Goal: Obtain resource: Download file/media

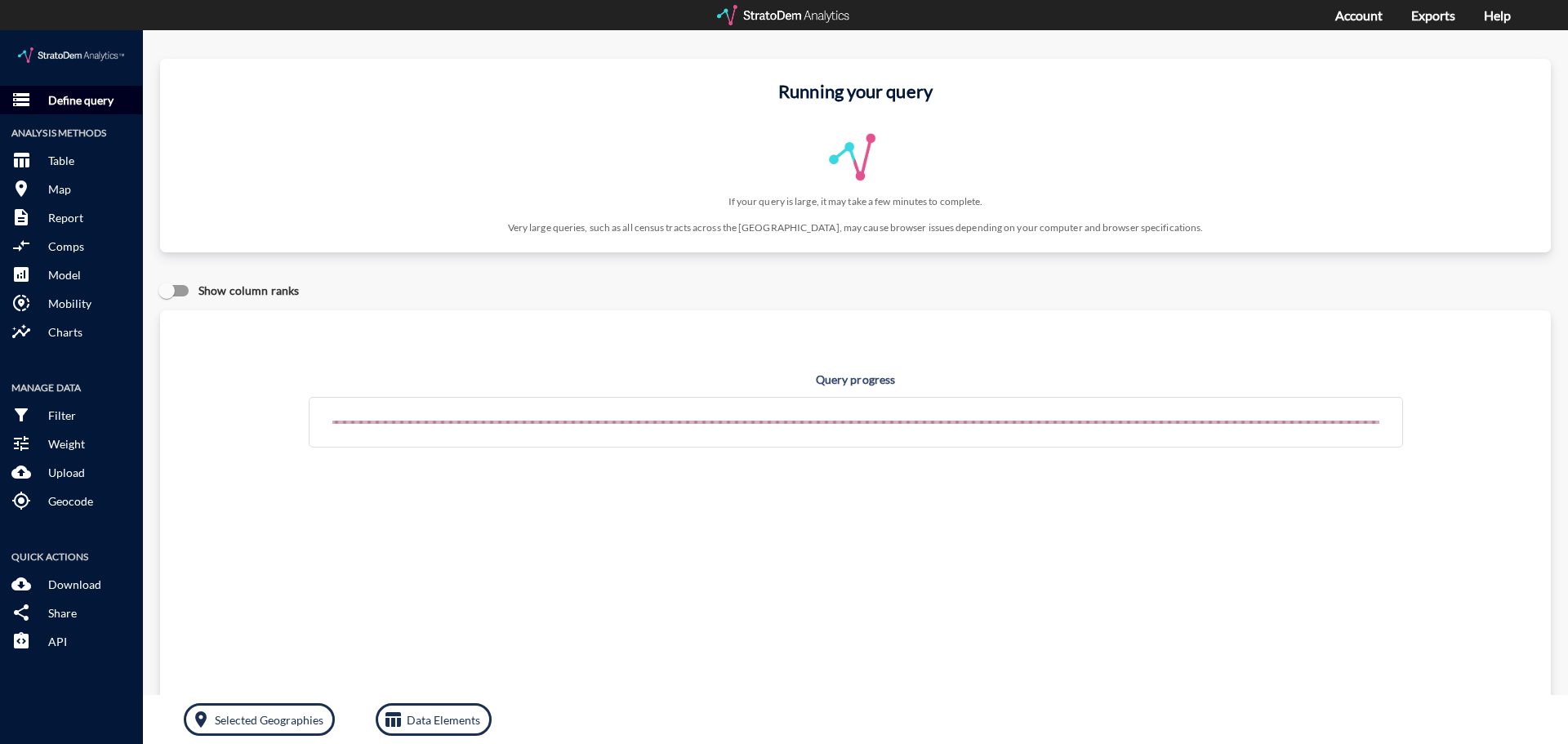
click p "Define query"
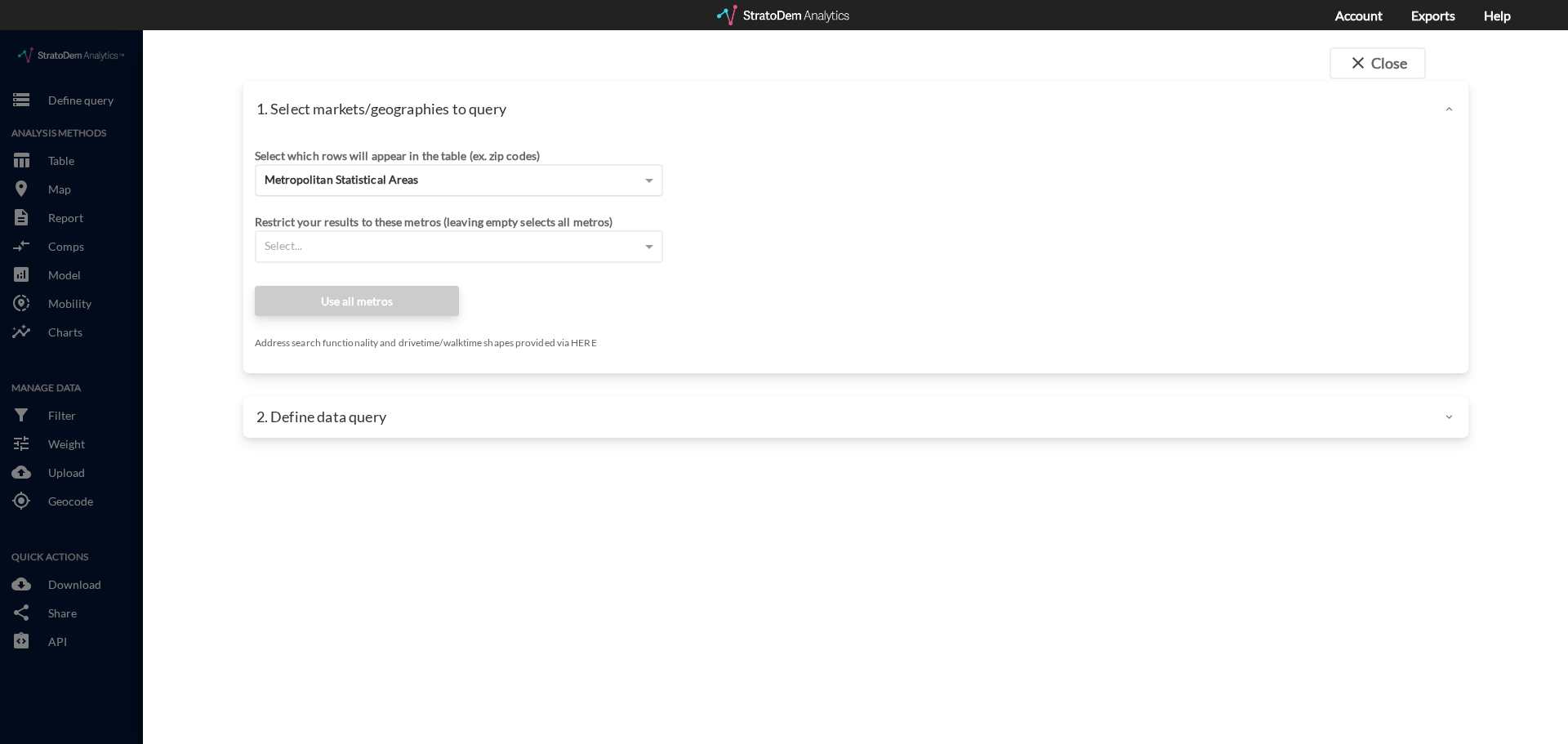
click div "Metropolitan Statistical Areas"
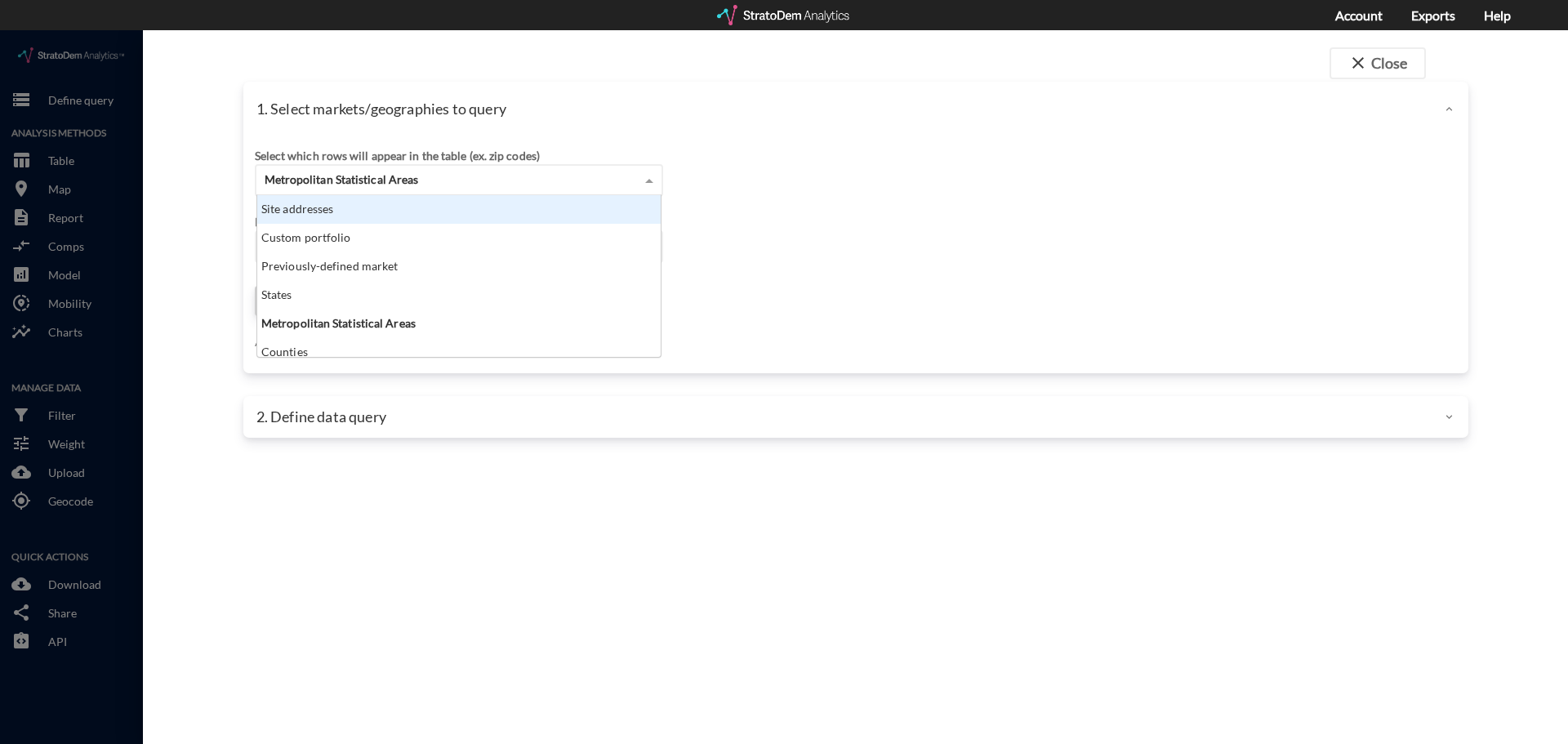
click div "Site addresses"
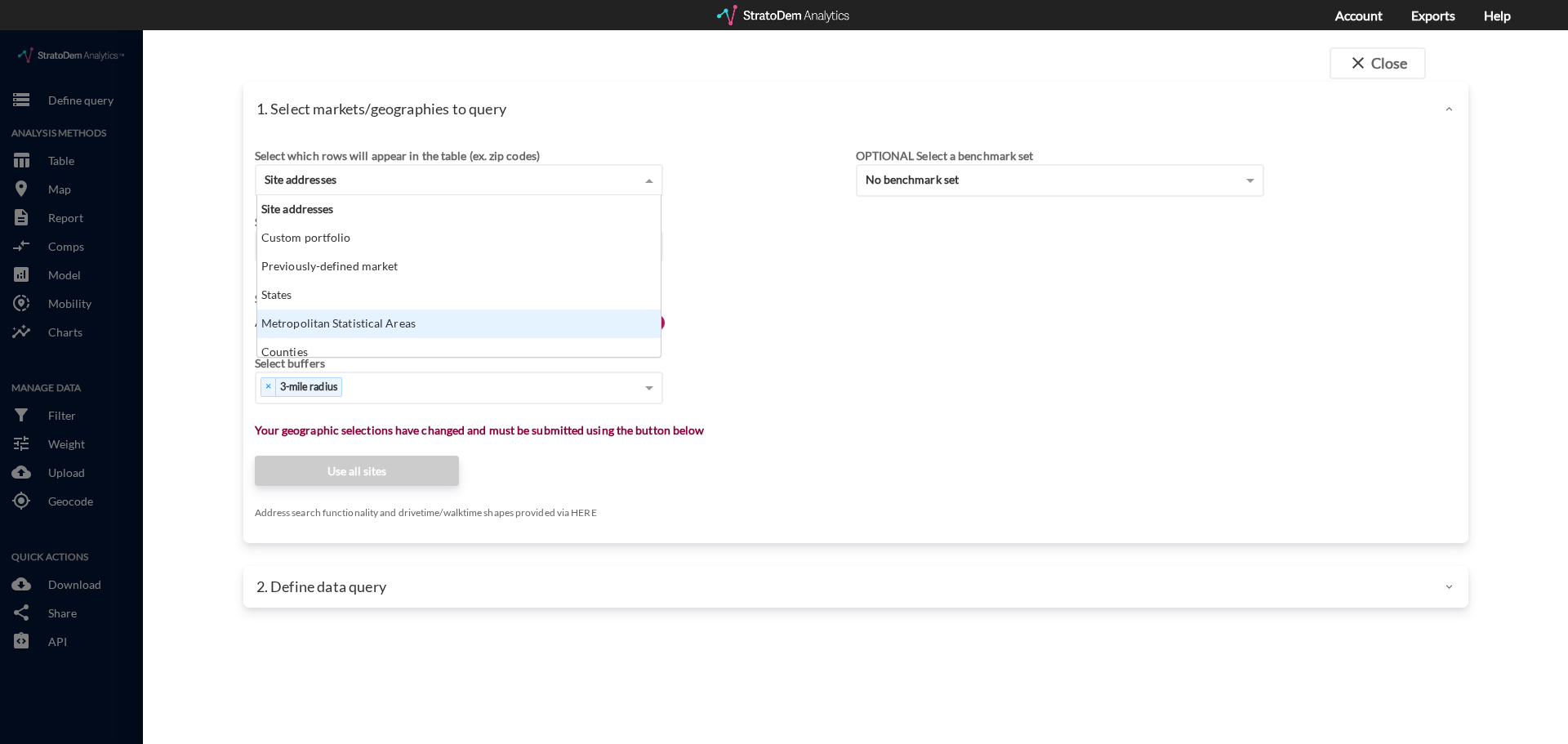
scroll to position [8, 0]
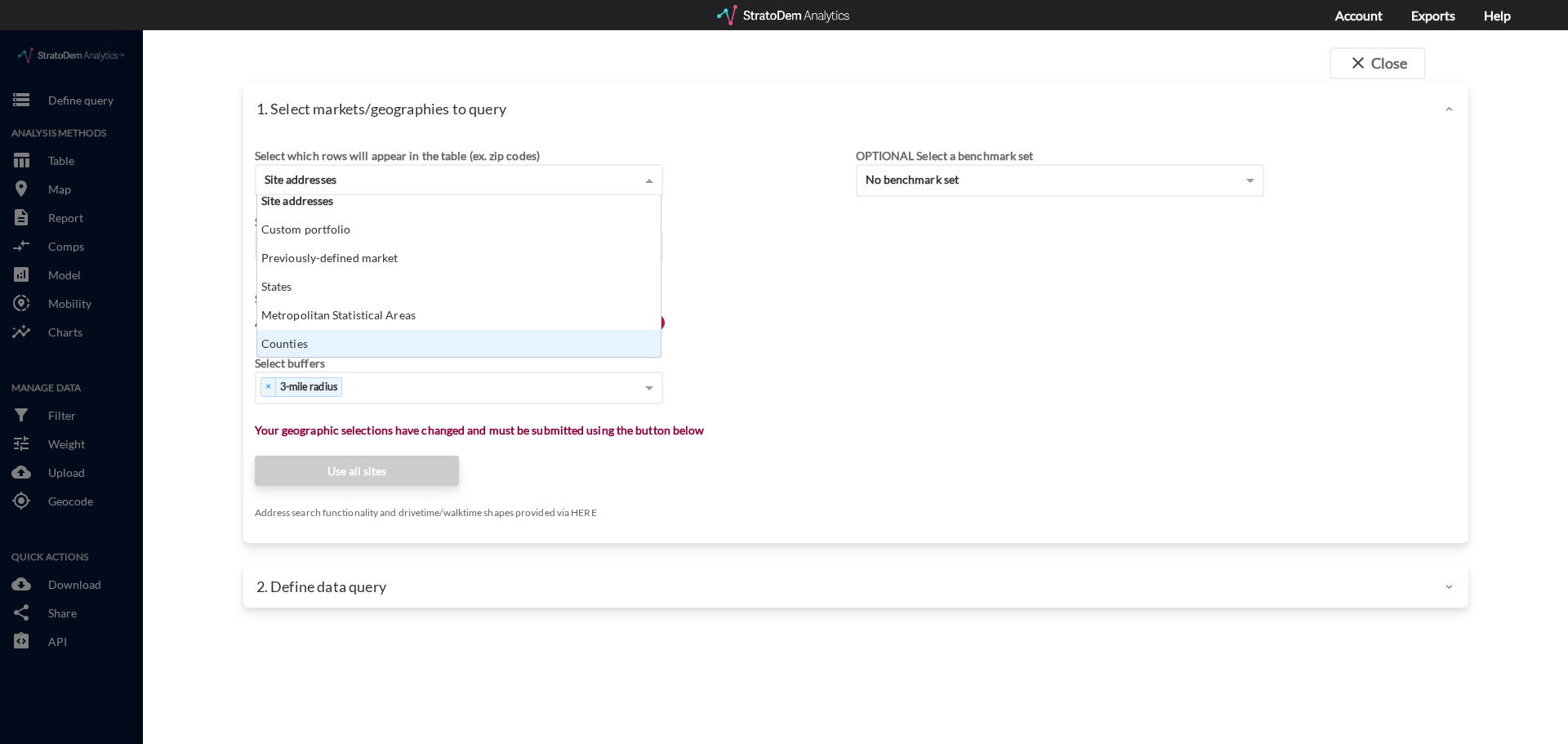
click div "Select which rows will appear in the table (ex. zip codes) Site addresses Site …"
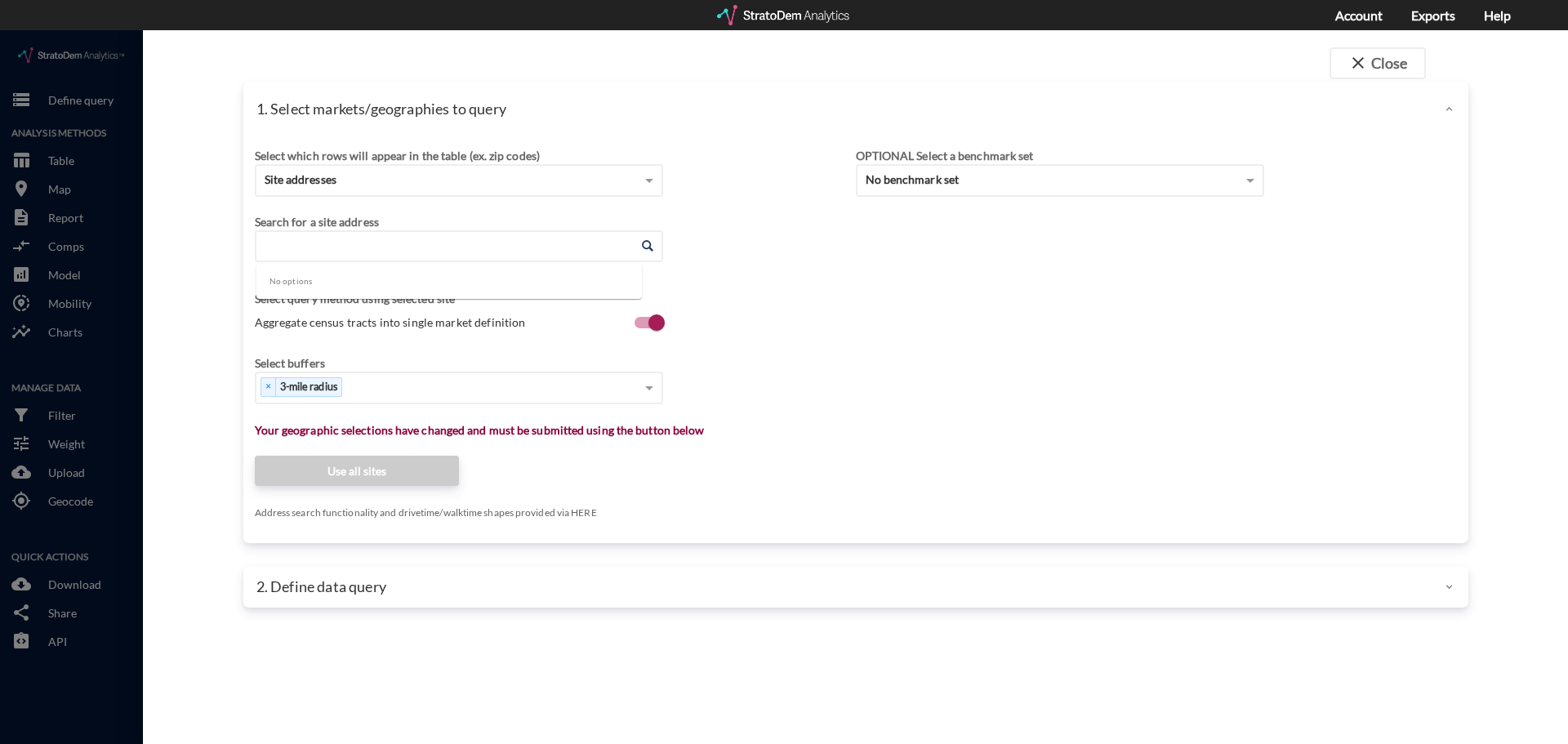
click input "Enter an address"
paste input "21536 Wolf Rd, Mokena, IL 60448"
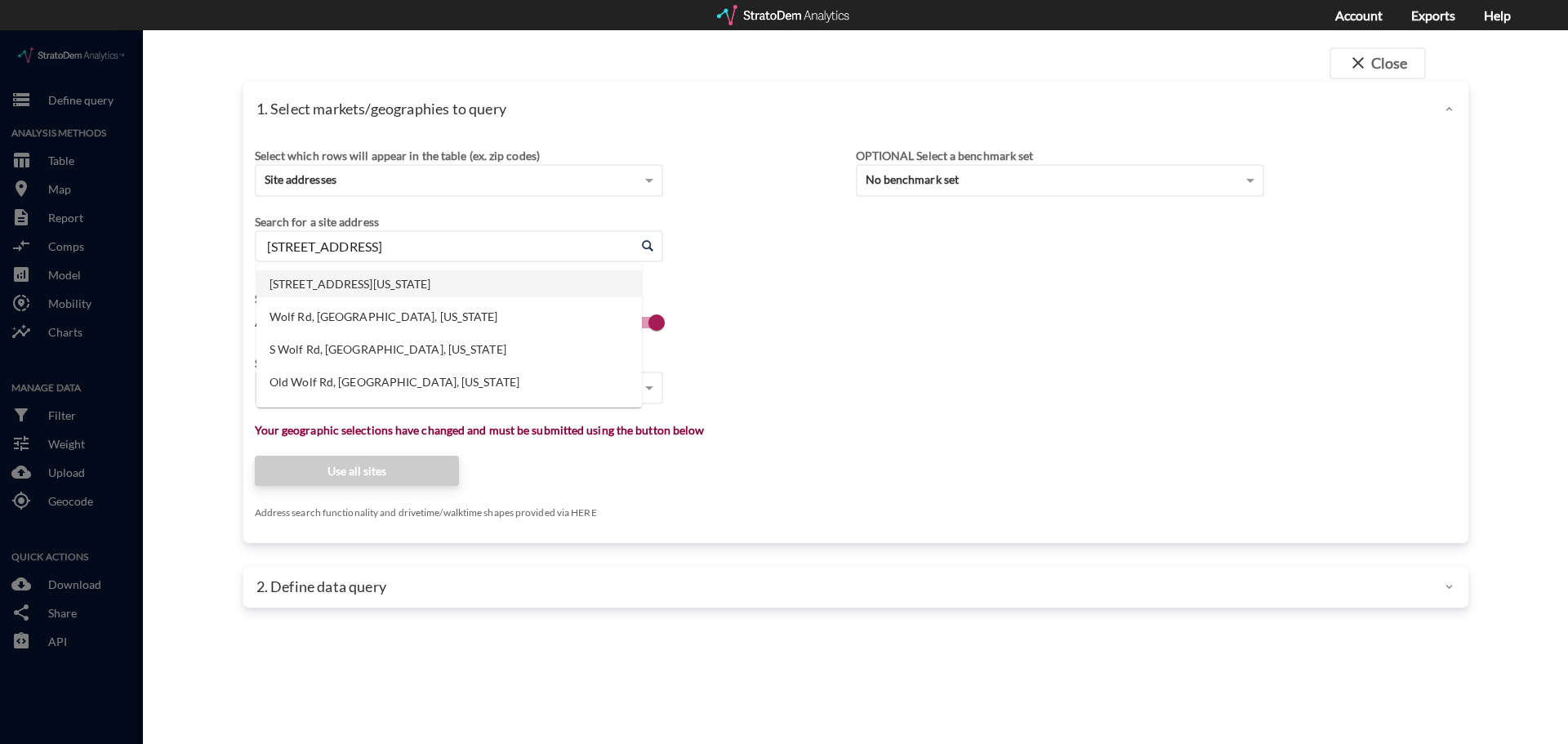
click li "21536 Wolf Rd, Mokena, Illinois"
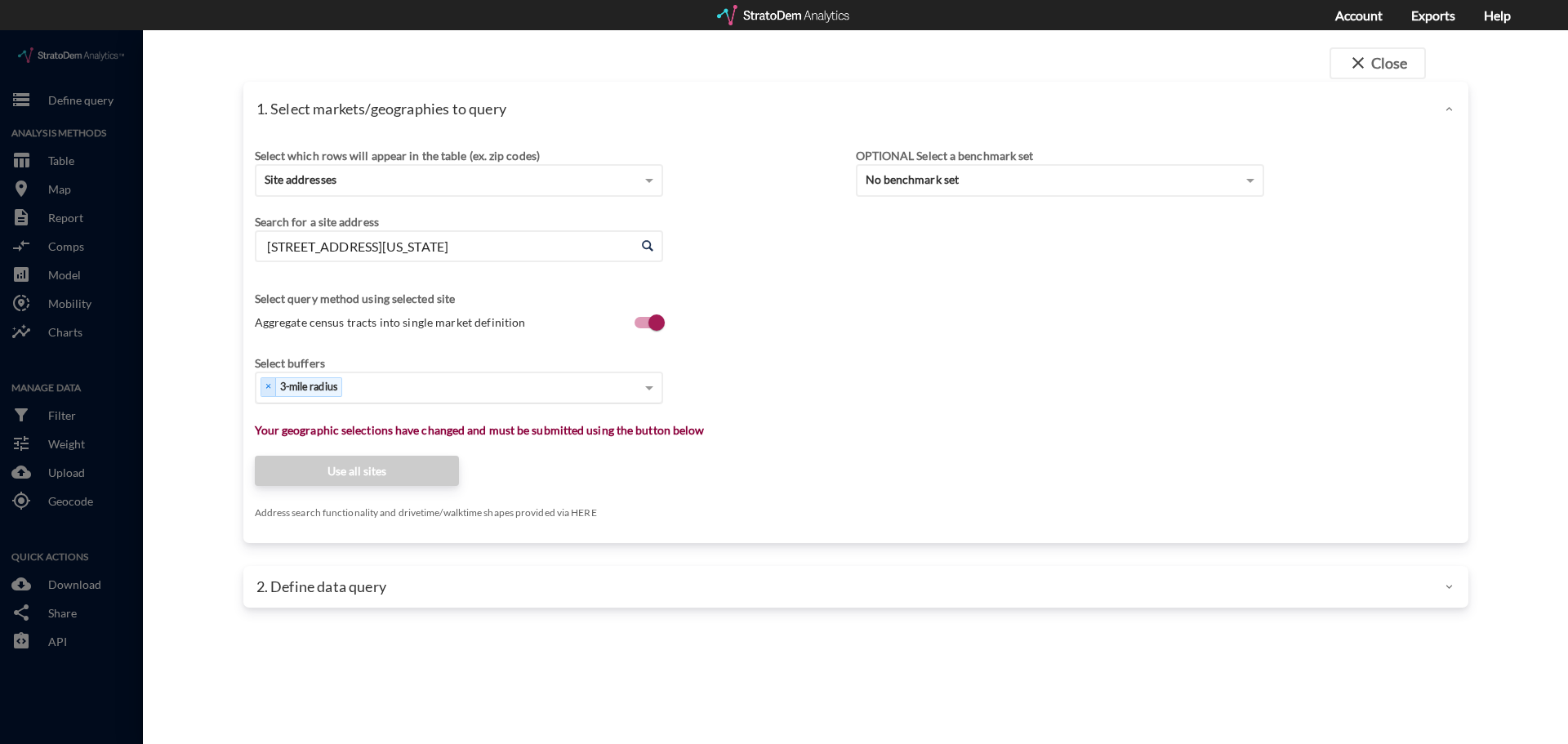
type input "21536 Wolf Rd, Mokena, Illinois"
click label "Aggregate census tracts into single market definition"
click input "Aggregate census tracts into single market definition"
checkbox input "false"
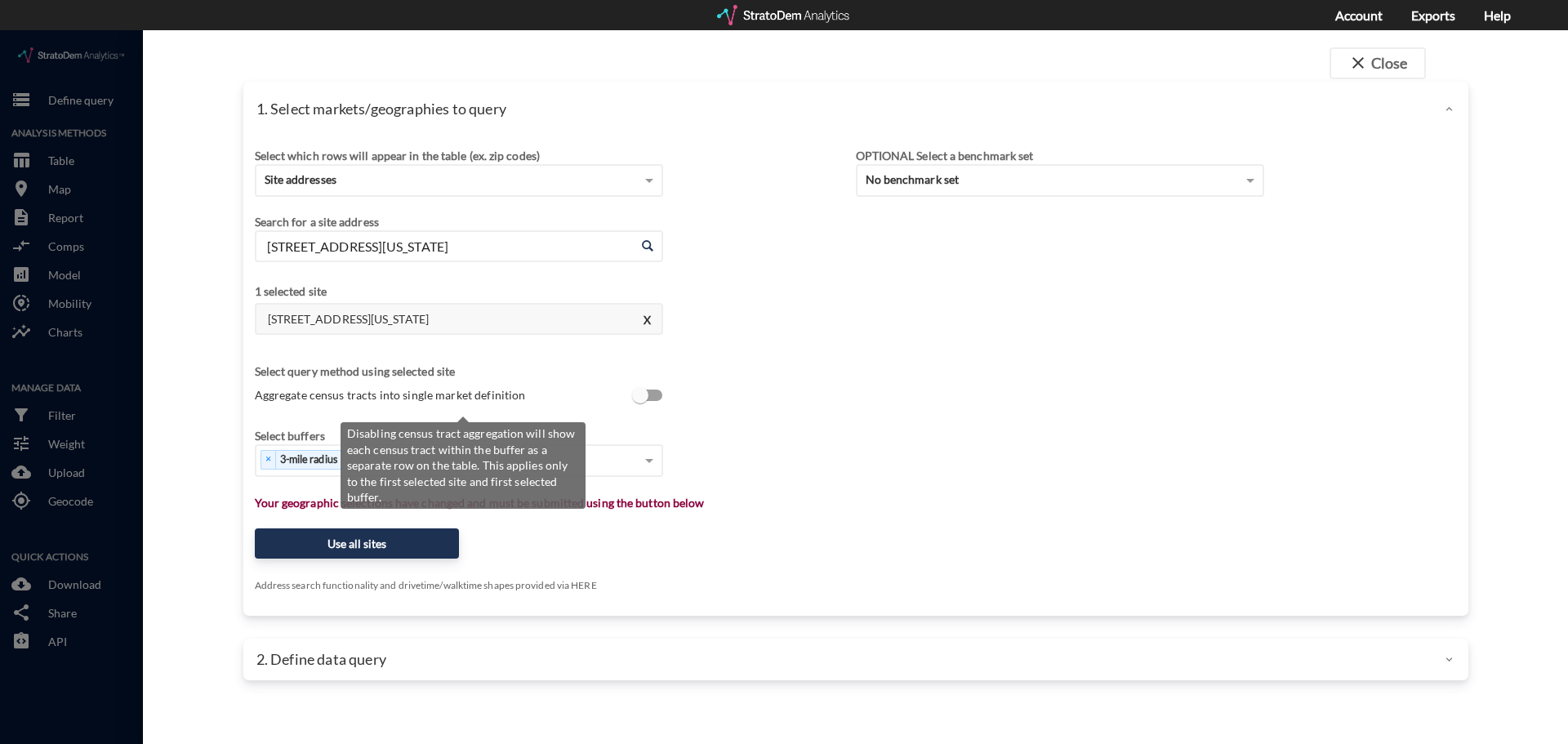
scroll to position [3, 0]
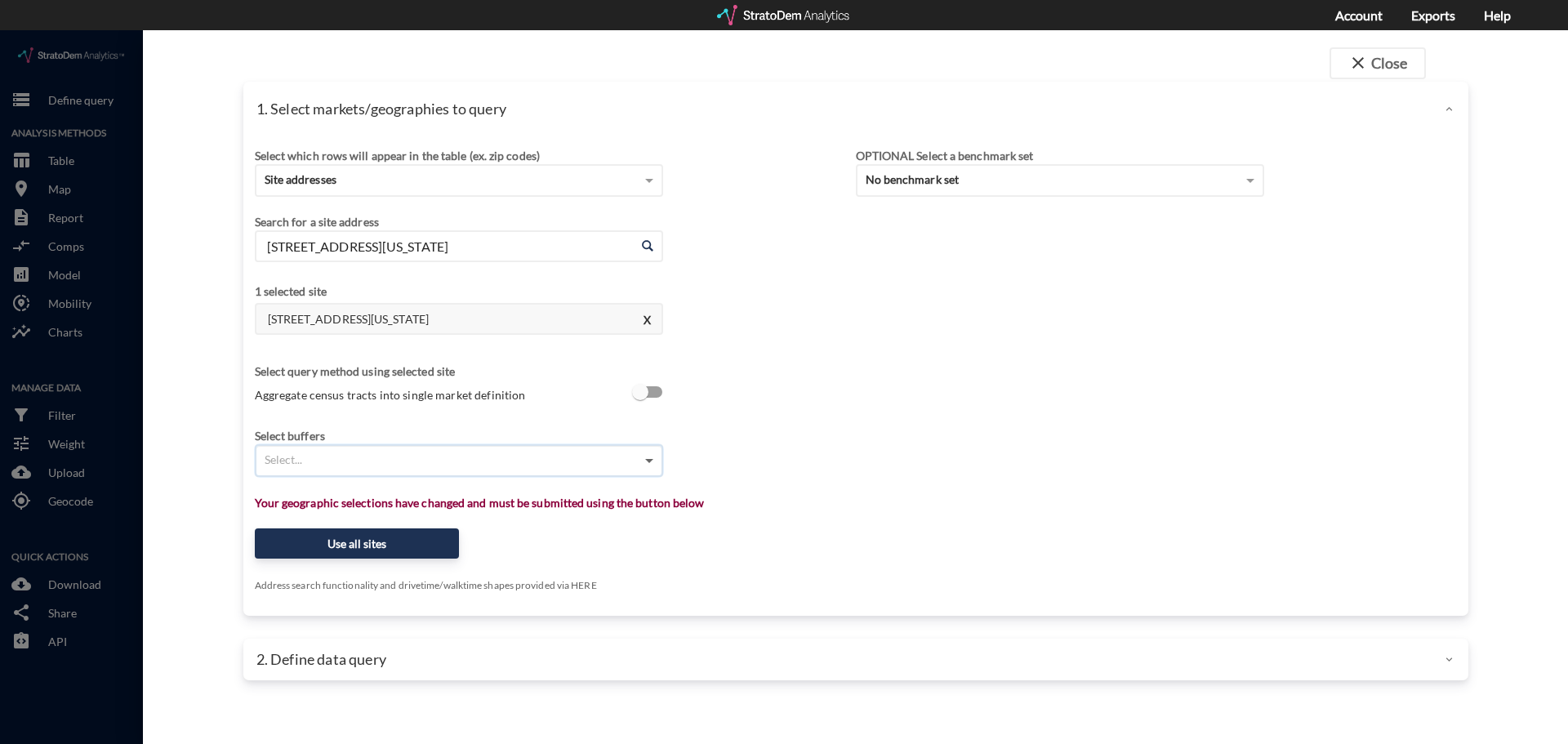
click span
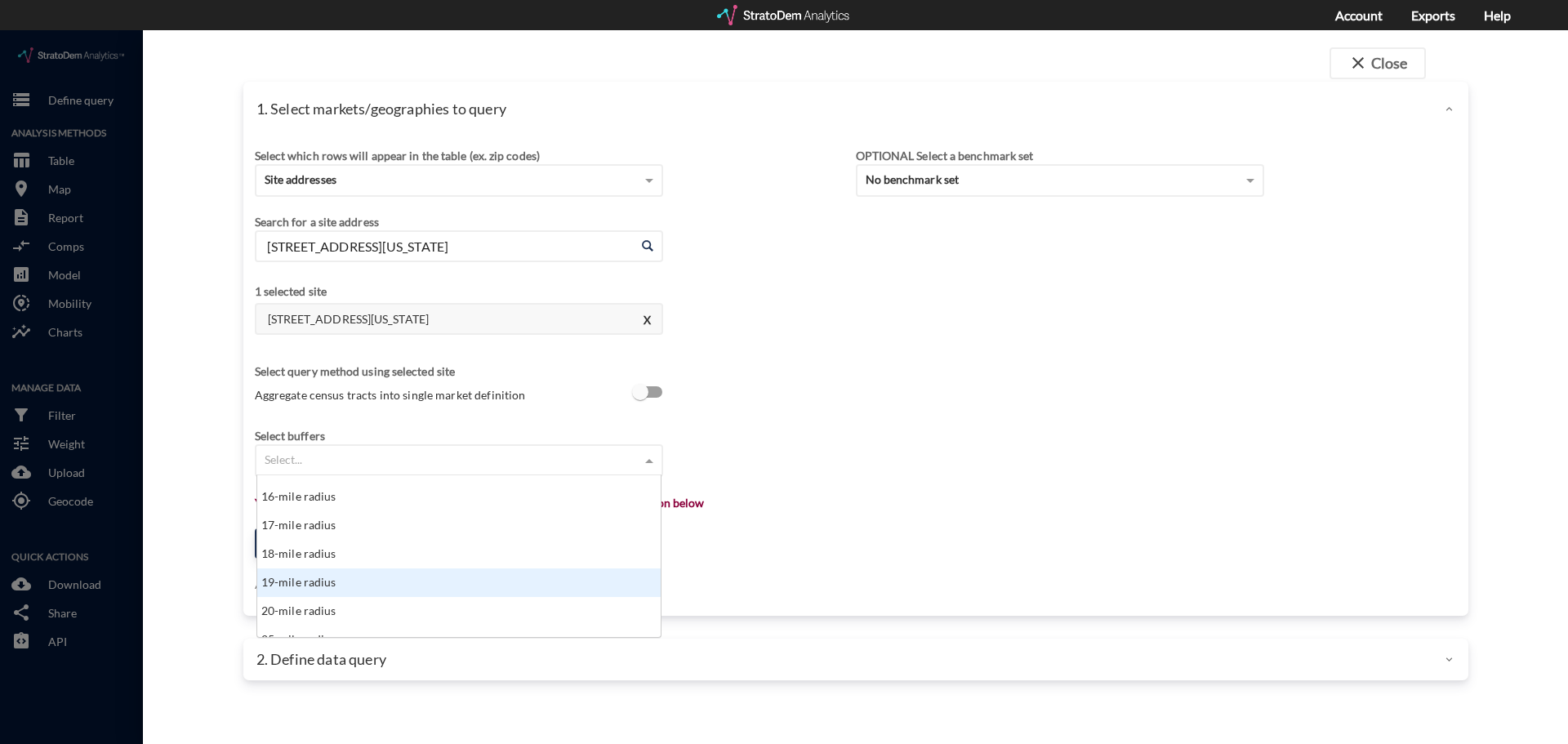
scroll to position [490, 0]
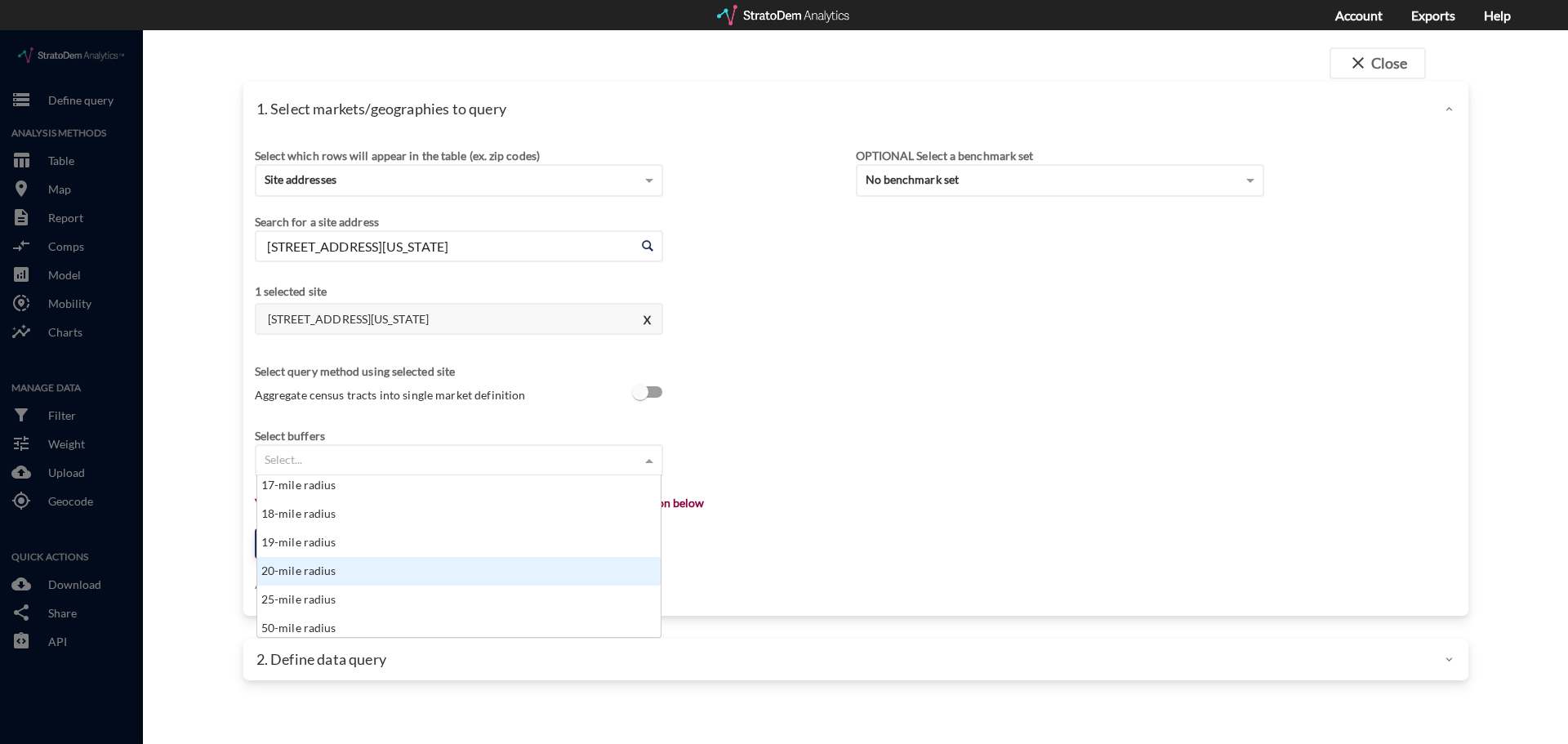
click div "20-mile radius"
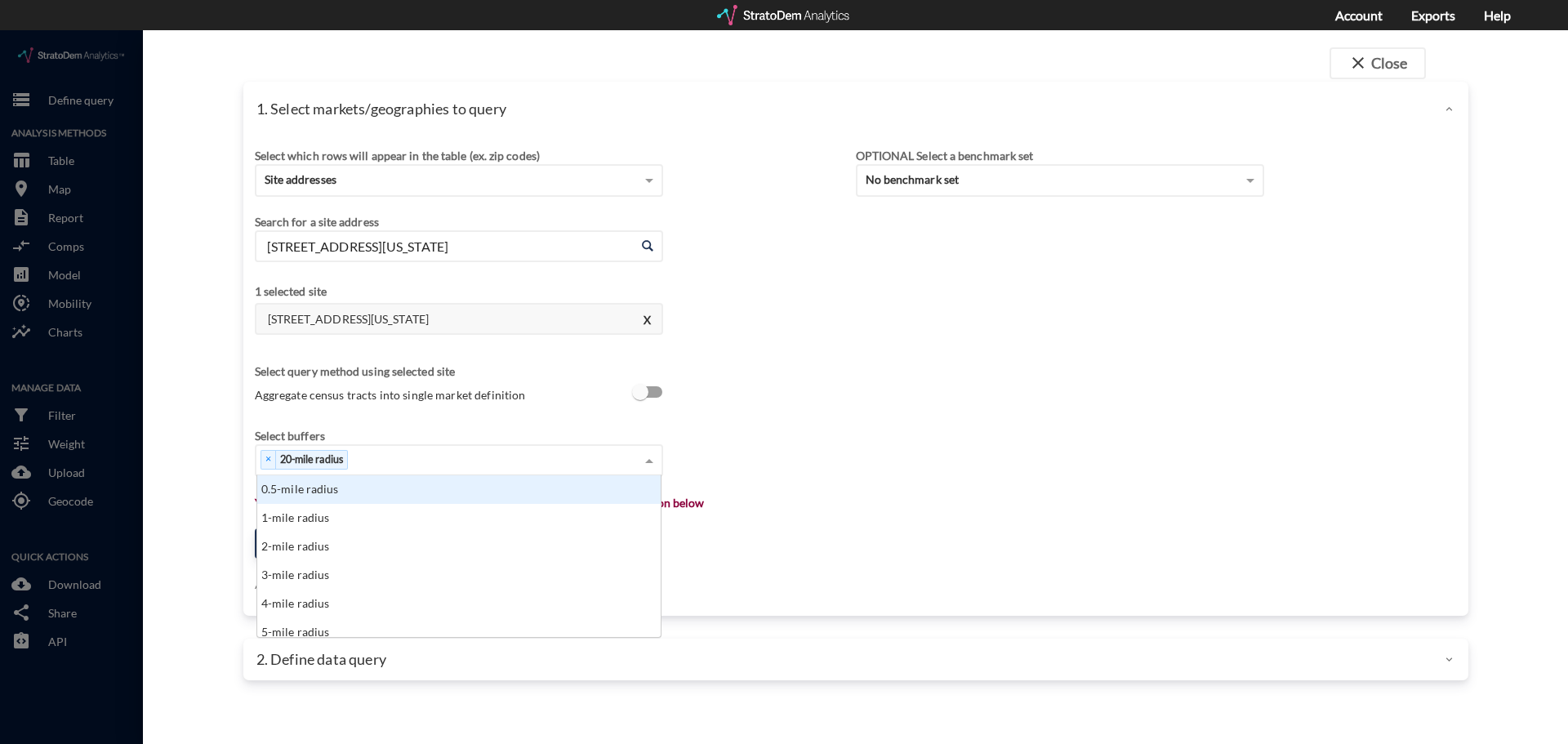
click span
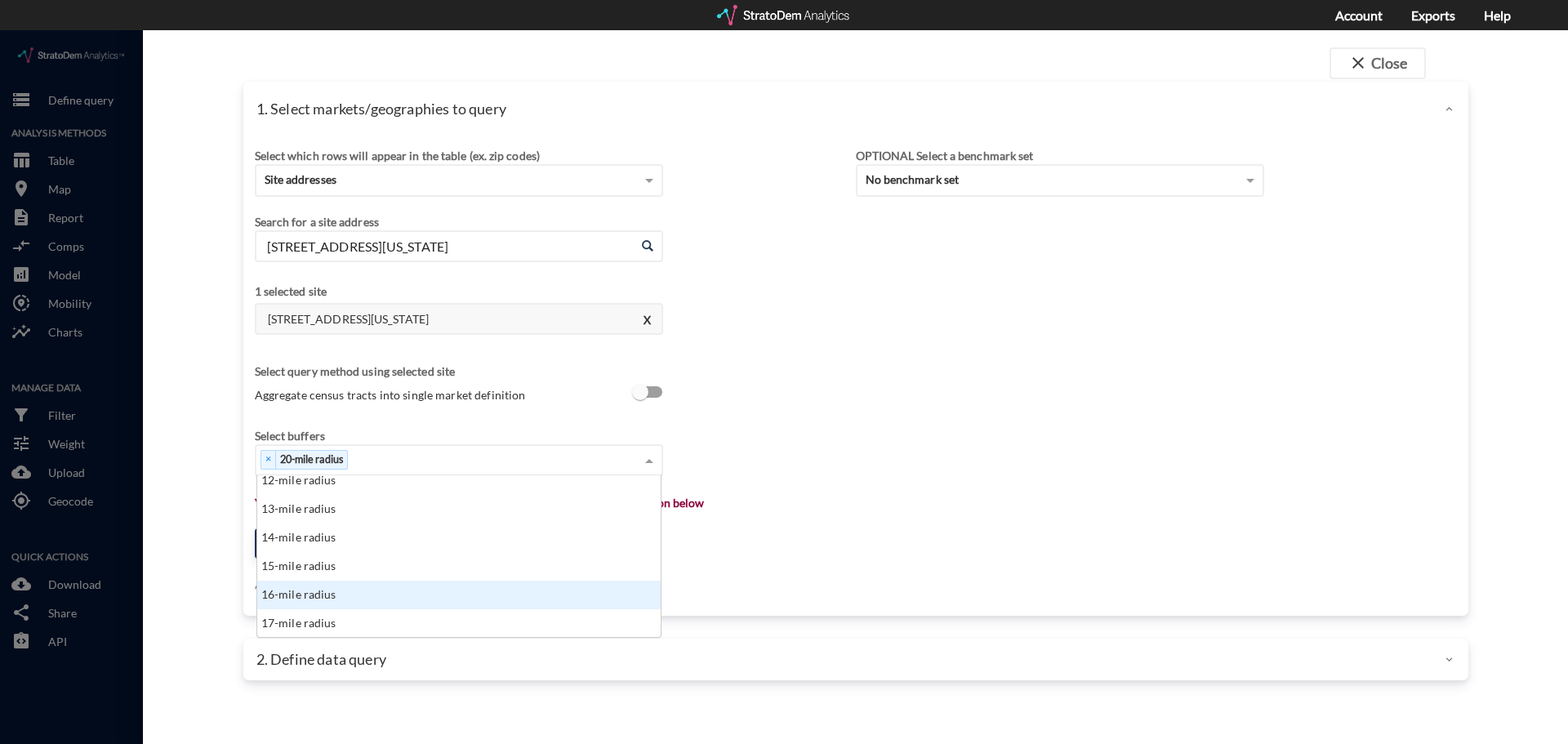
scroll to position [351, 0]
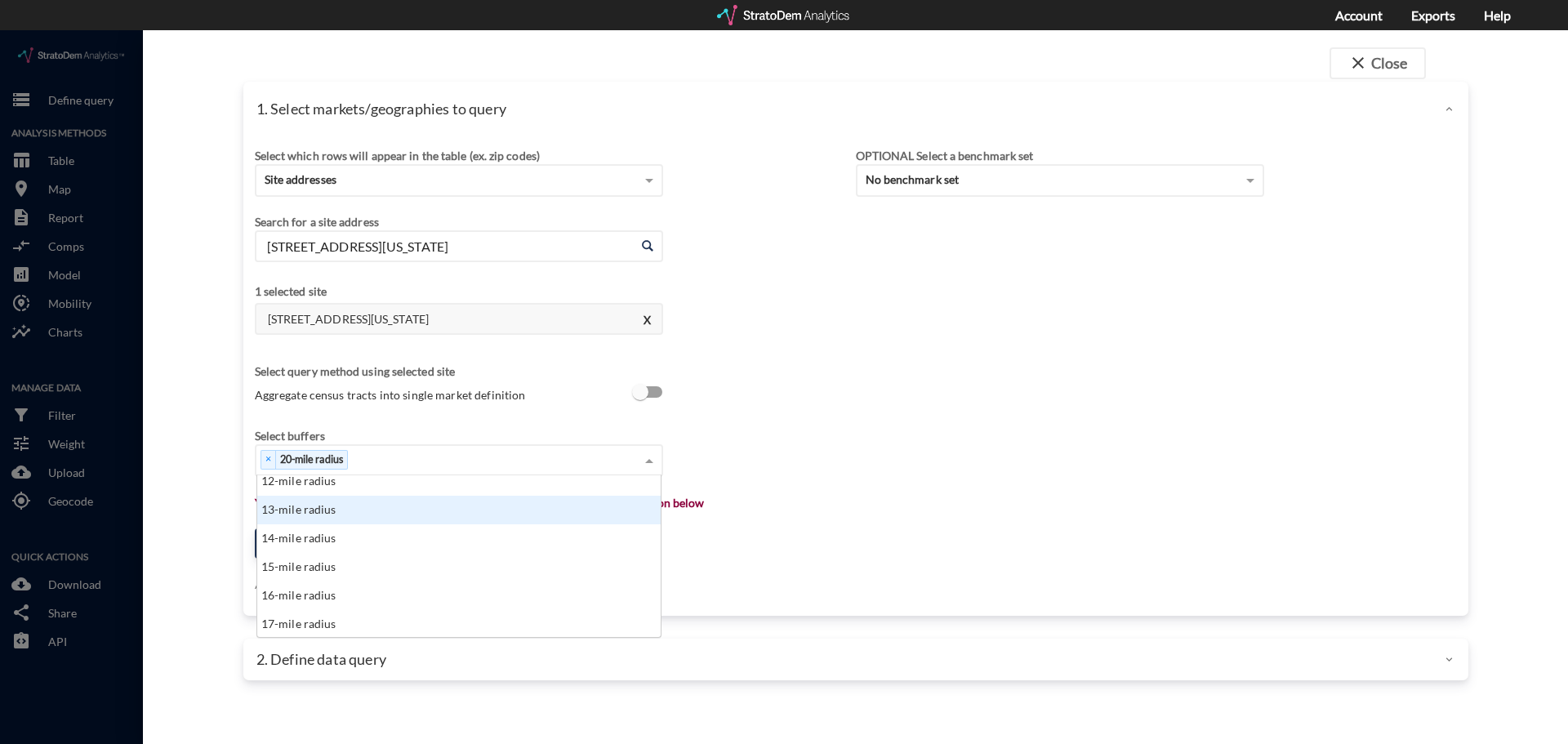
click div "13-mile radius"
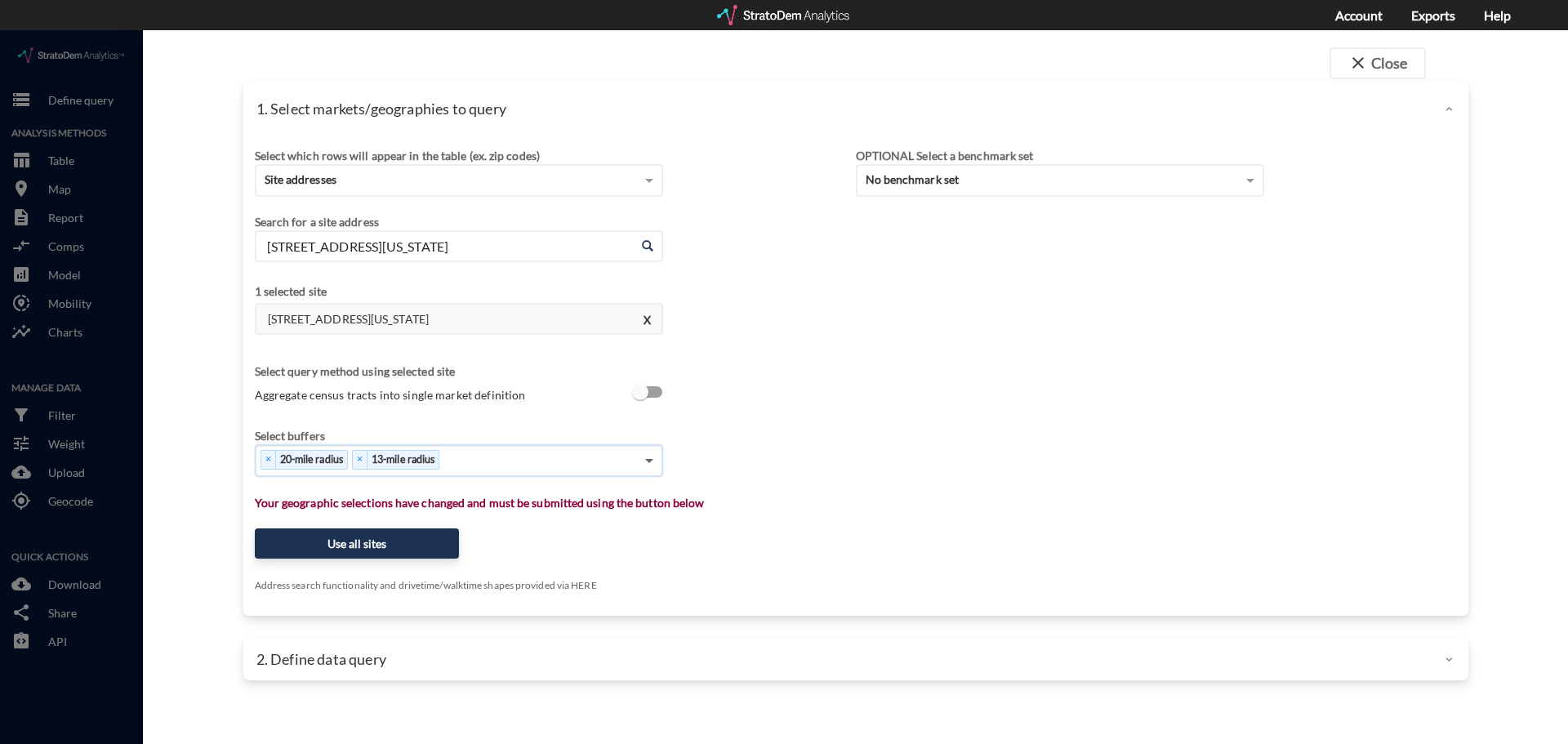
click span
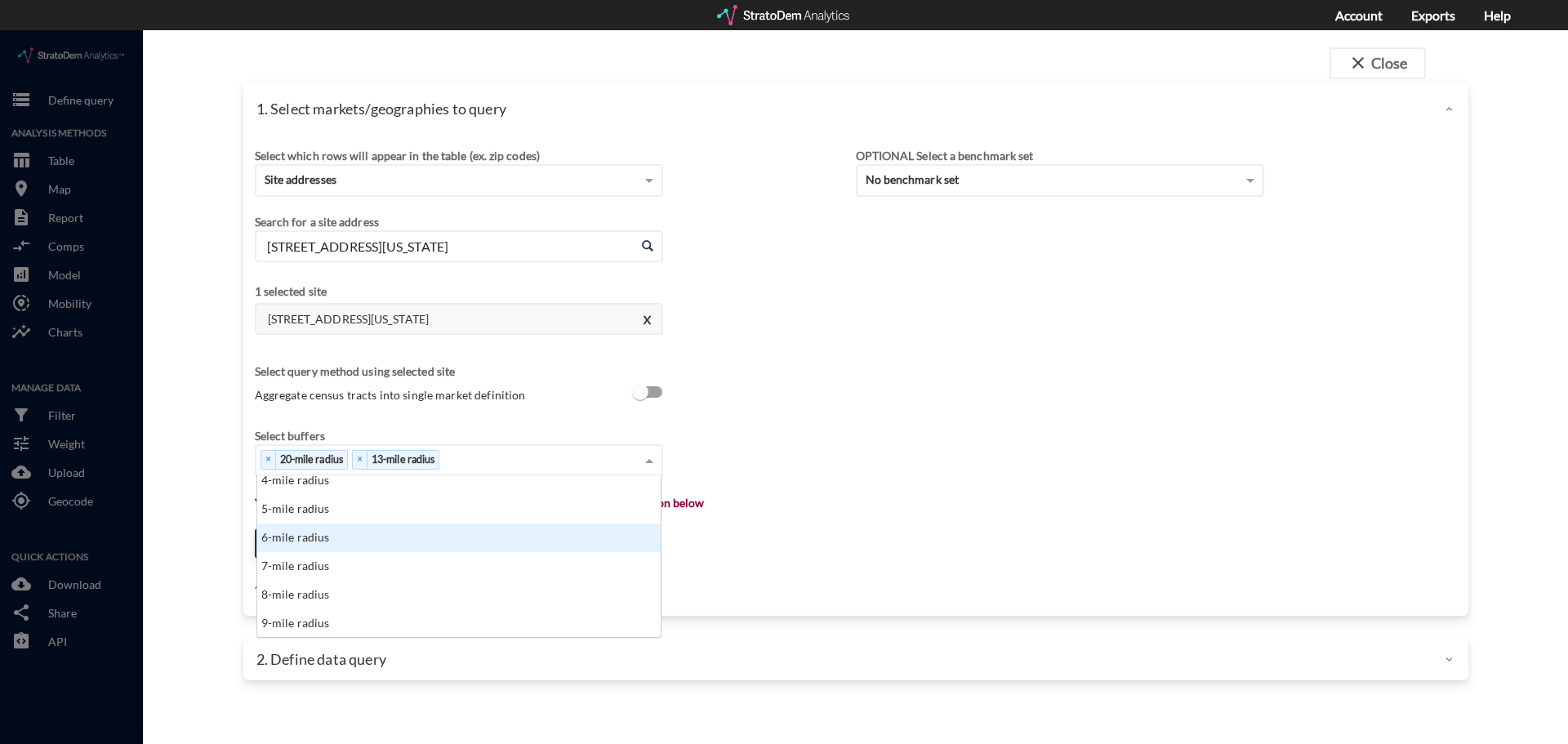
scroll to position [164, 0]
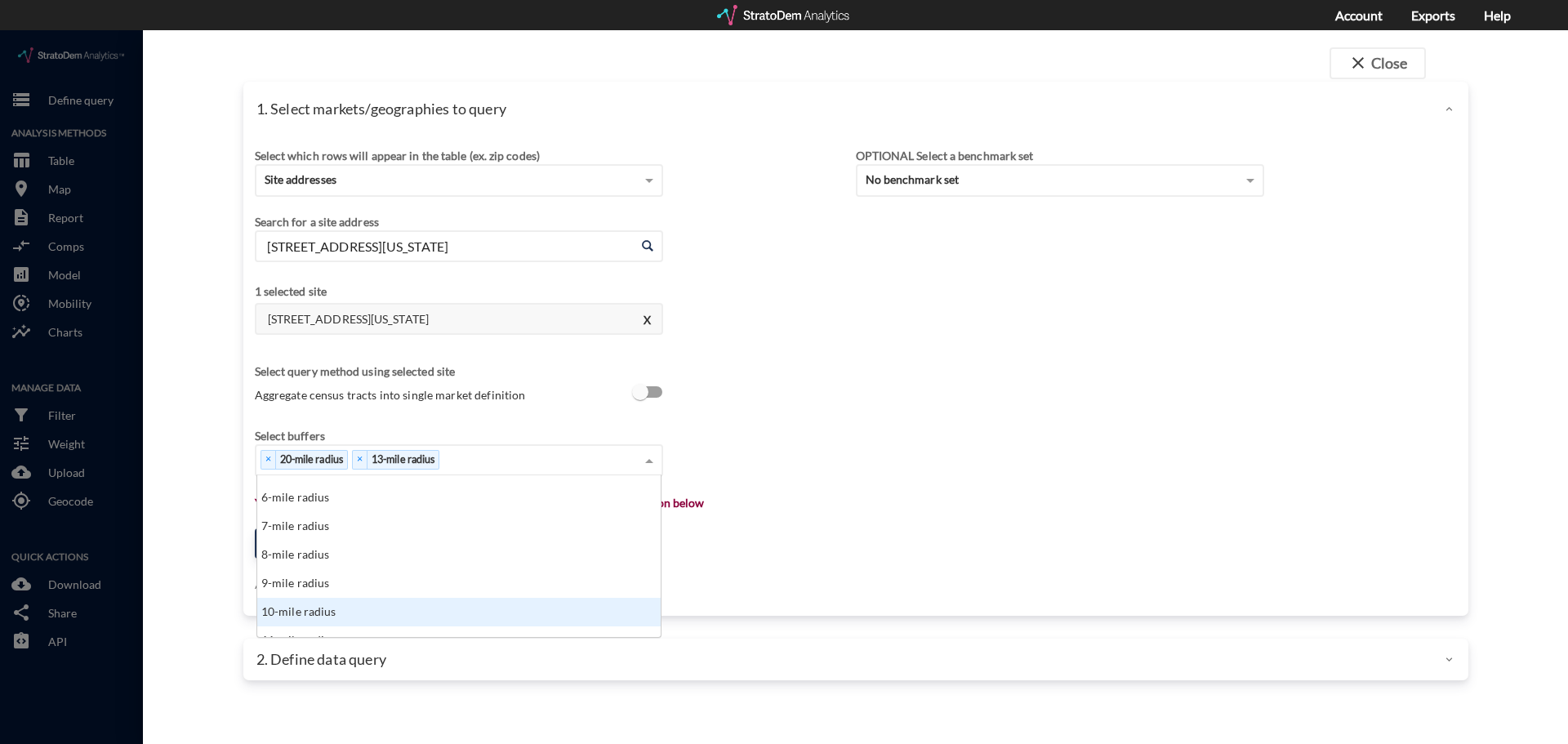
click div "10-mile radius"
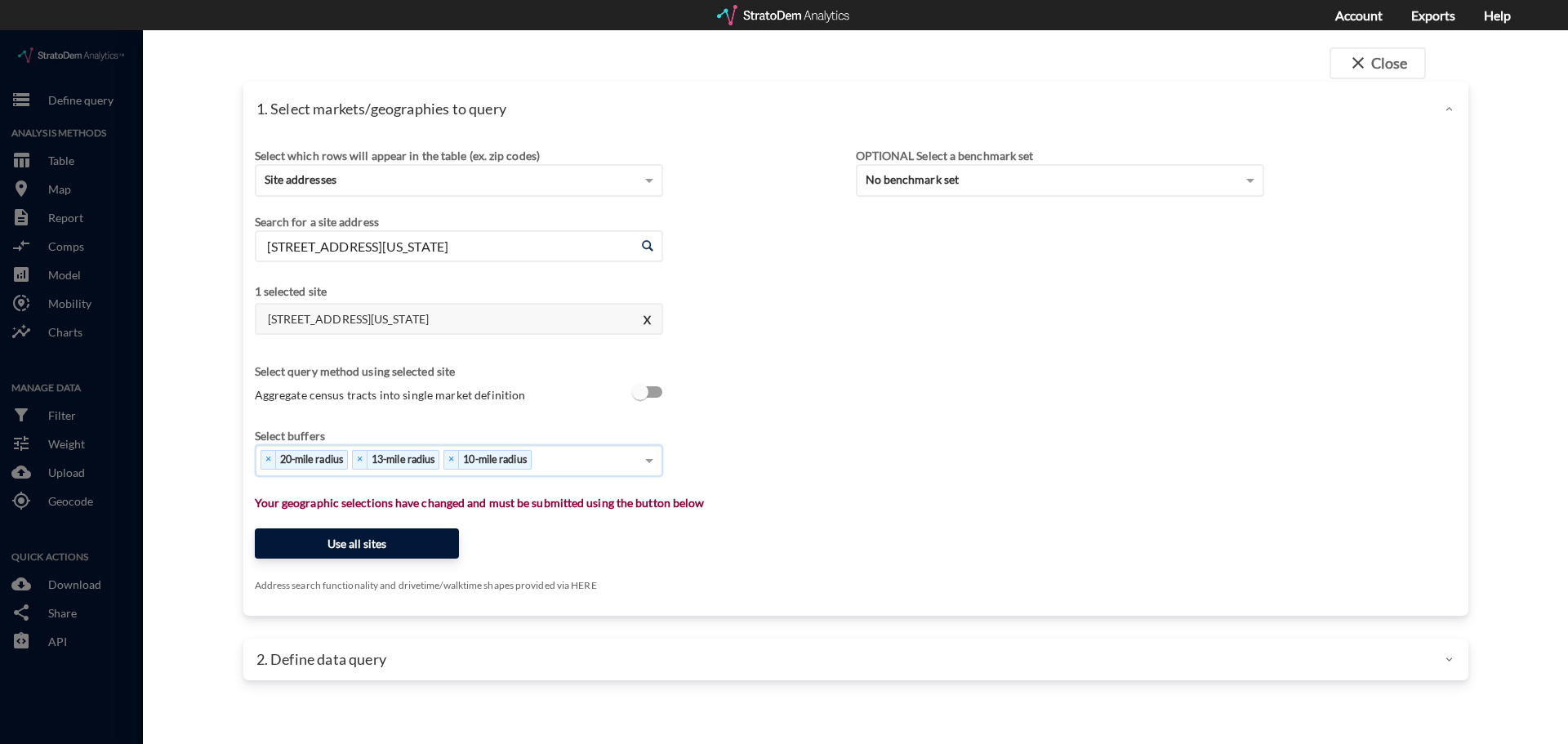
click button "Use all sites"
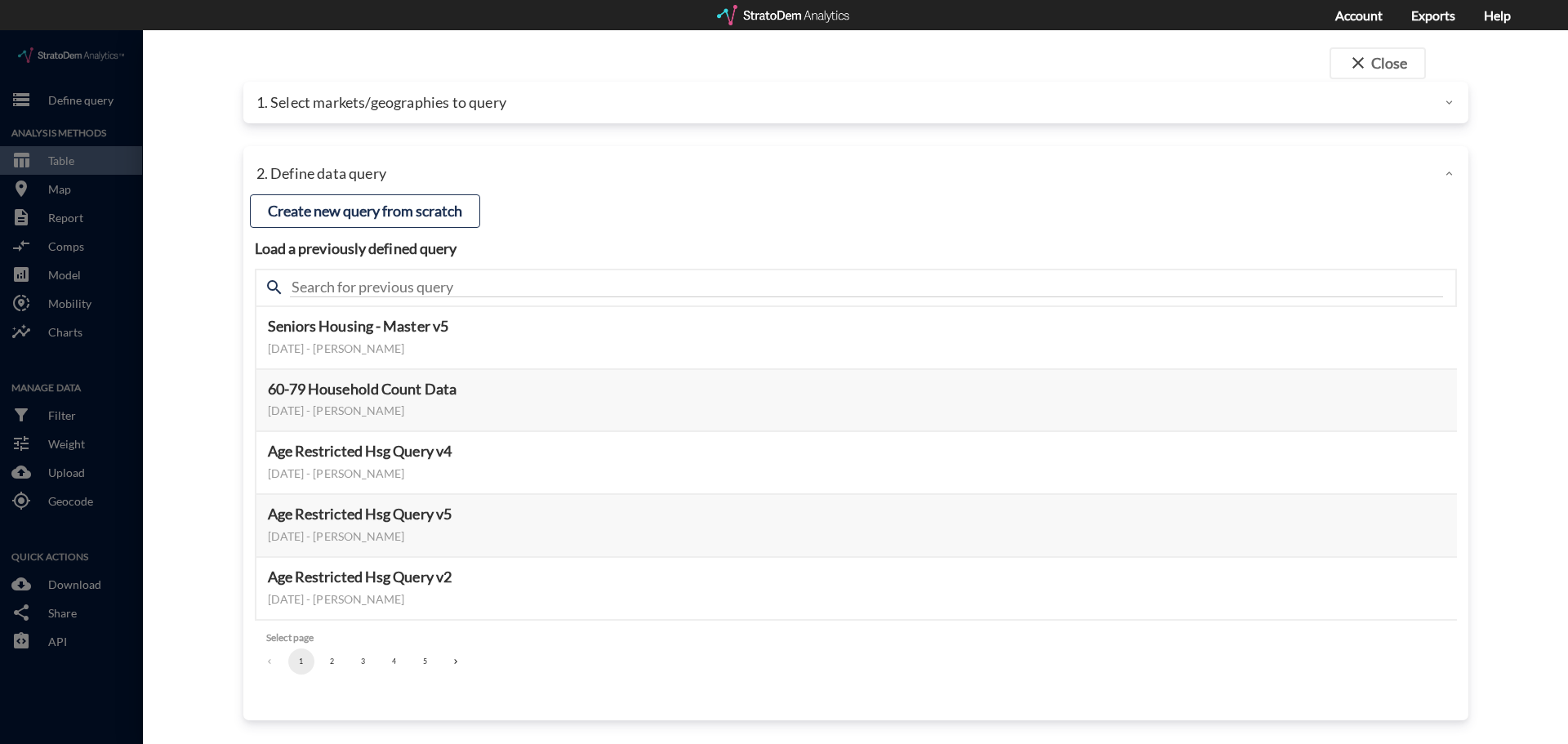
click button "2"
click button "3"
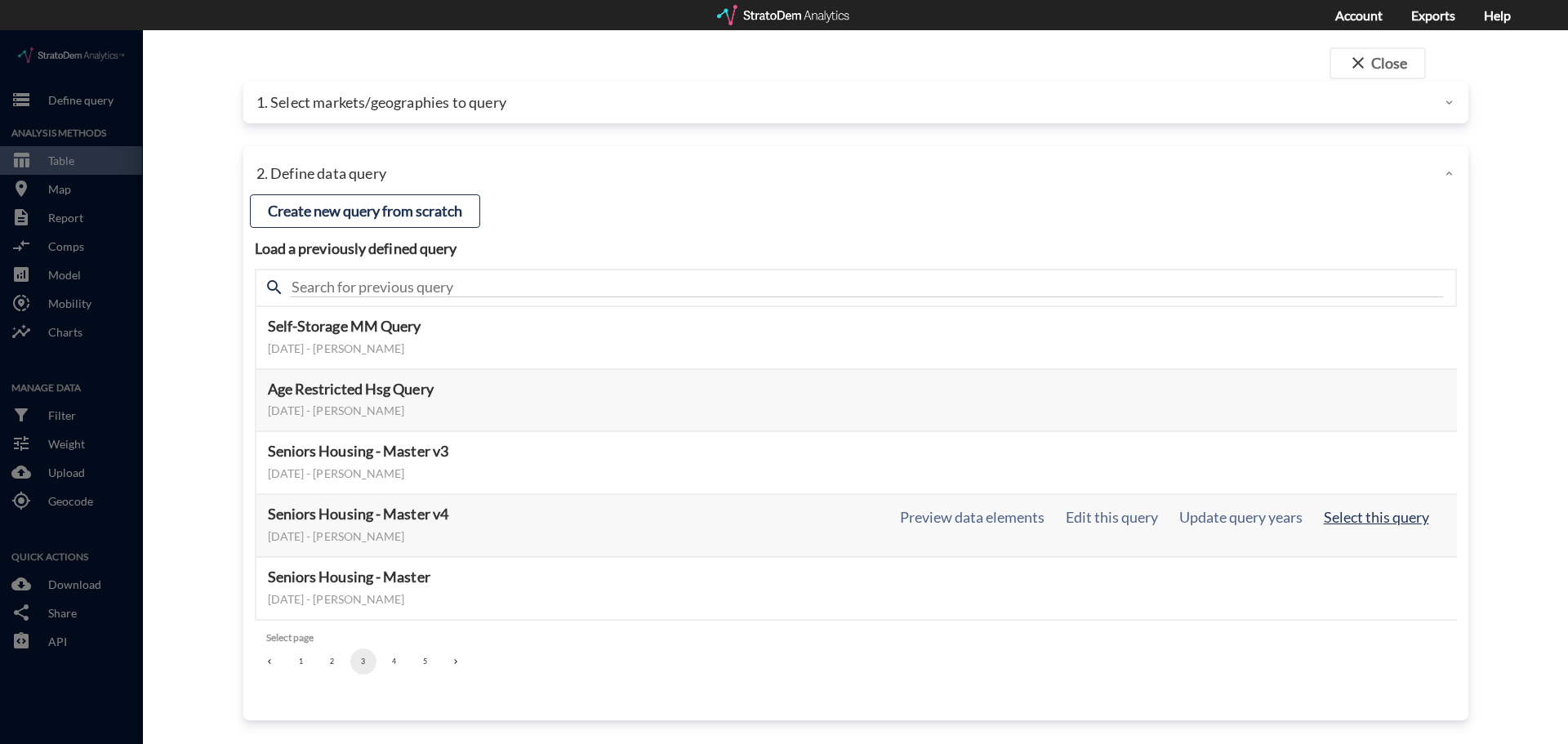
click button "Select this query"
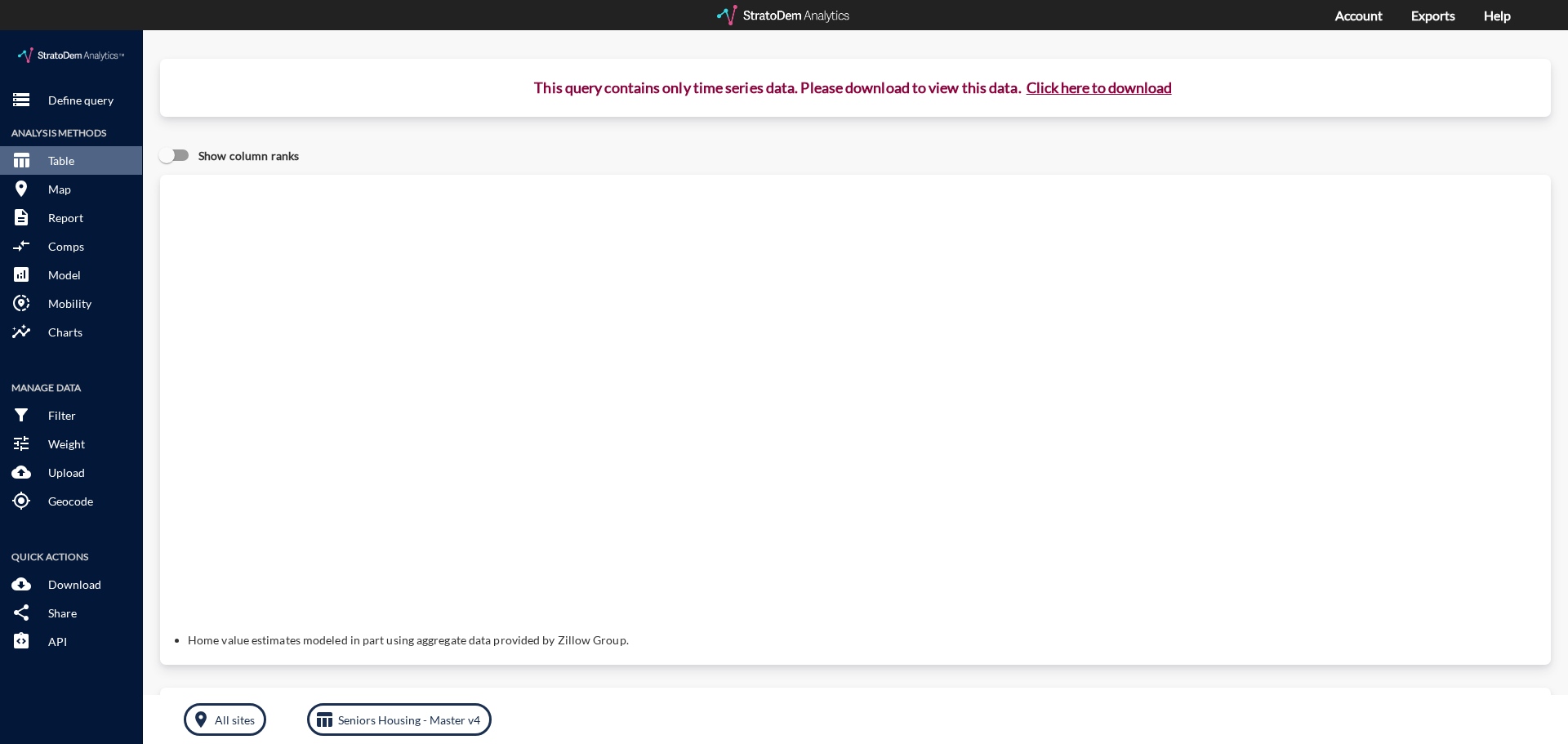
click button "Click here to download"
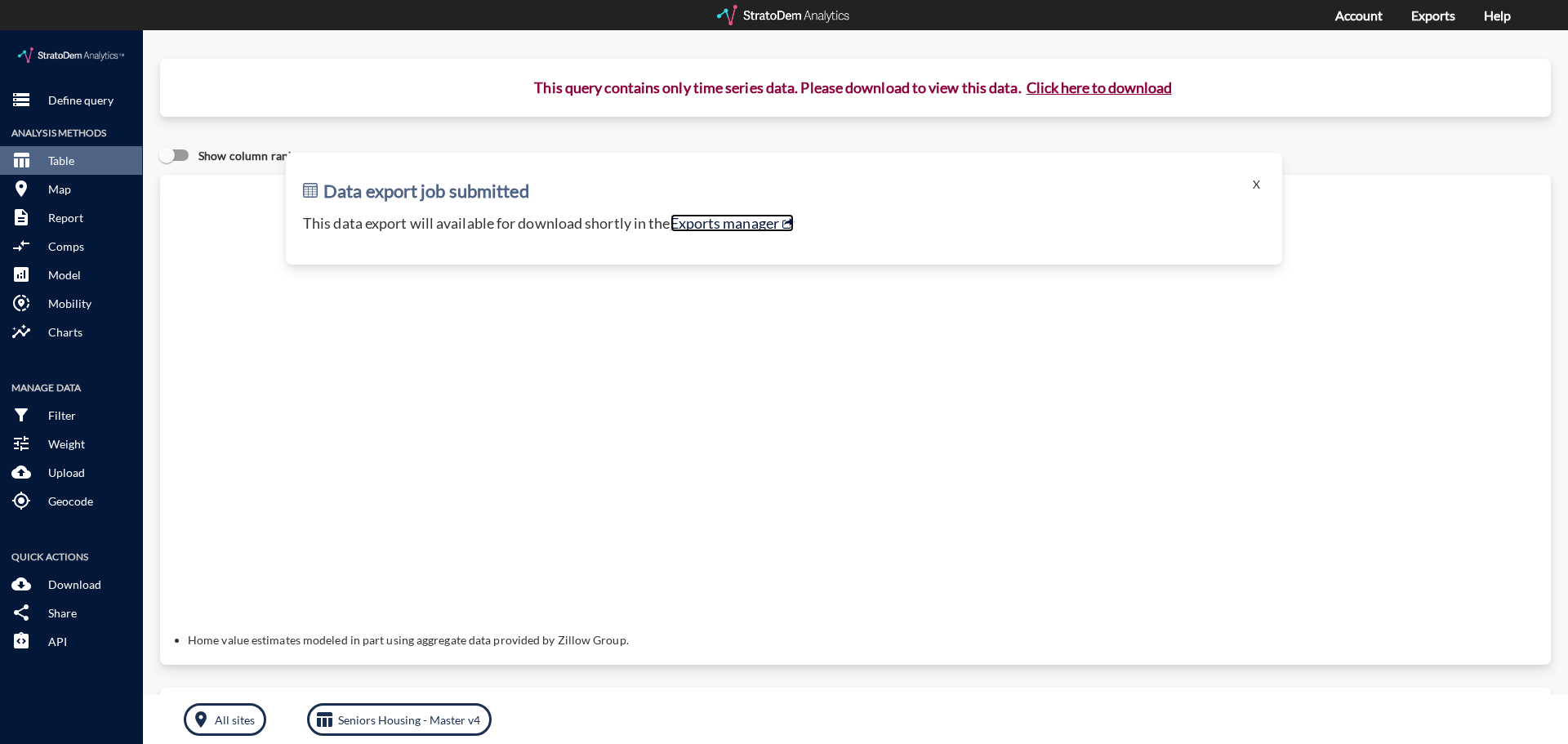
click link "Exports manager"
click p "Define query"
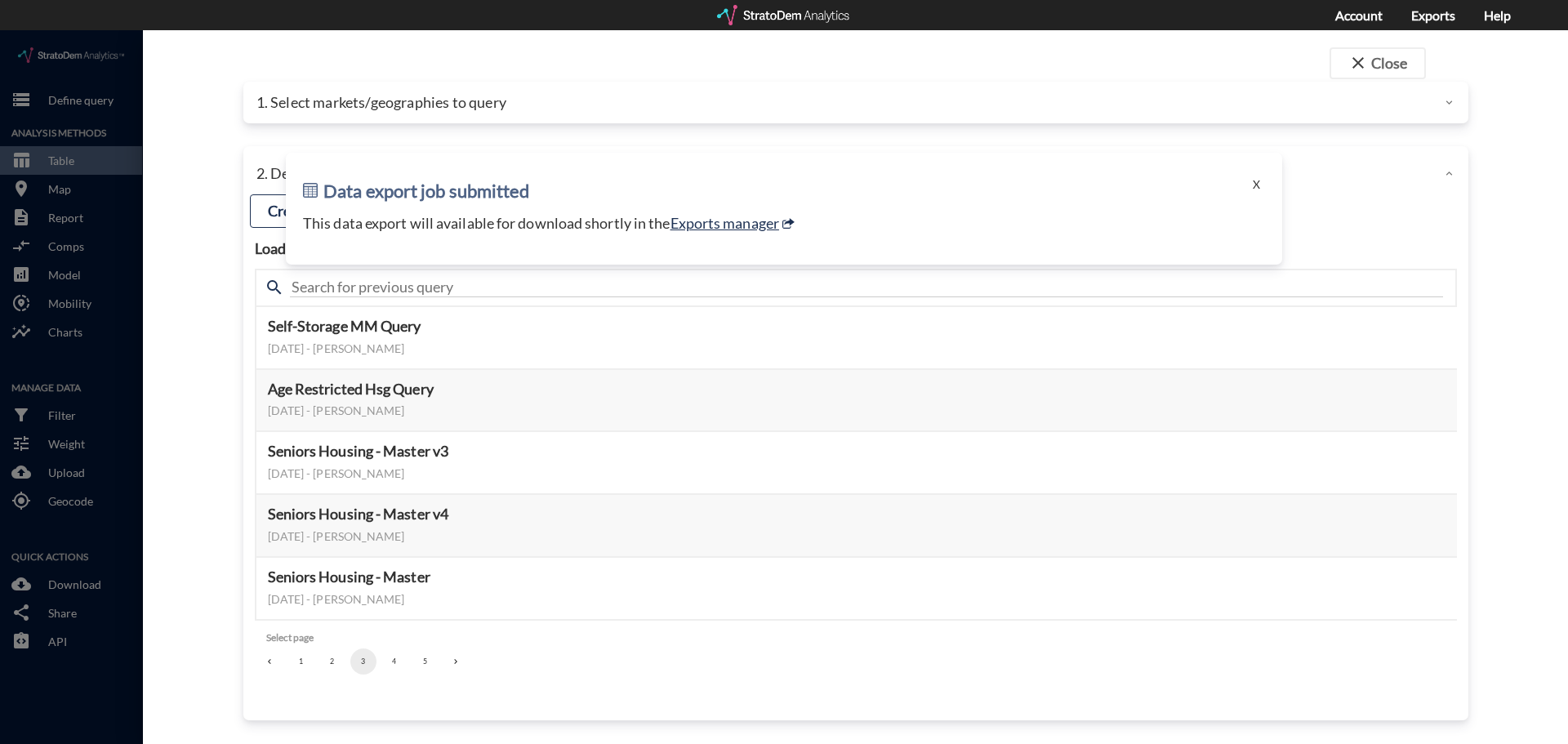
click div
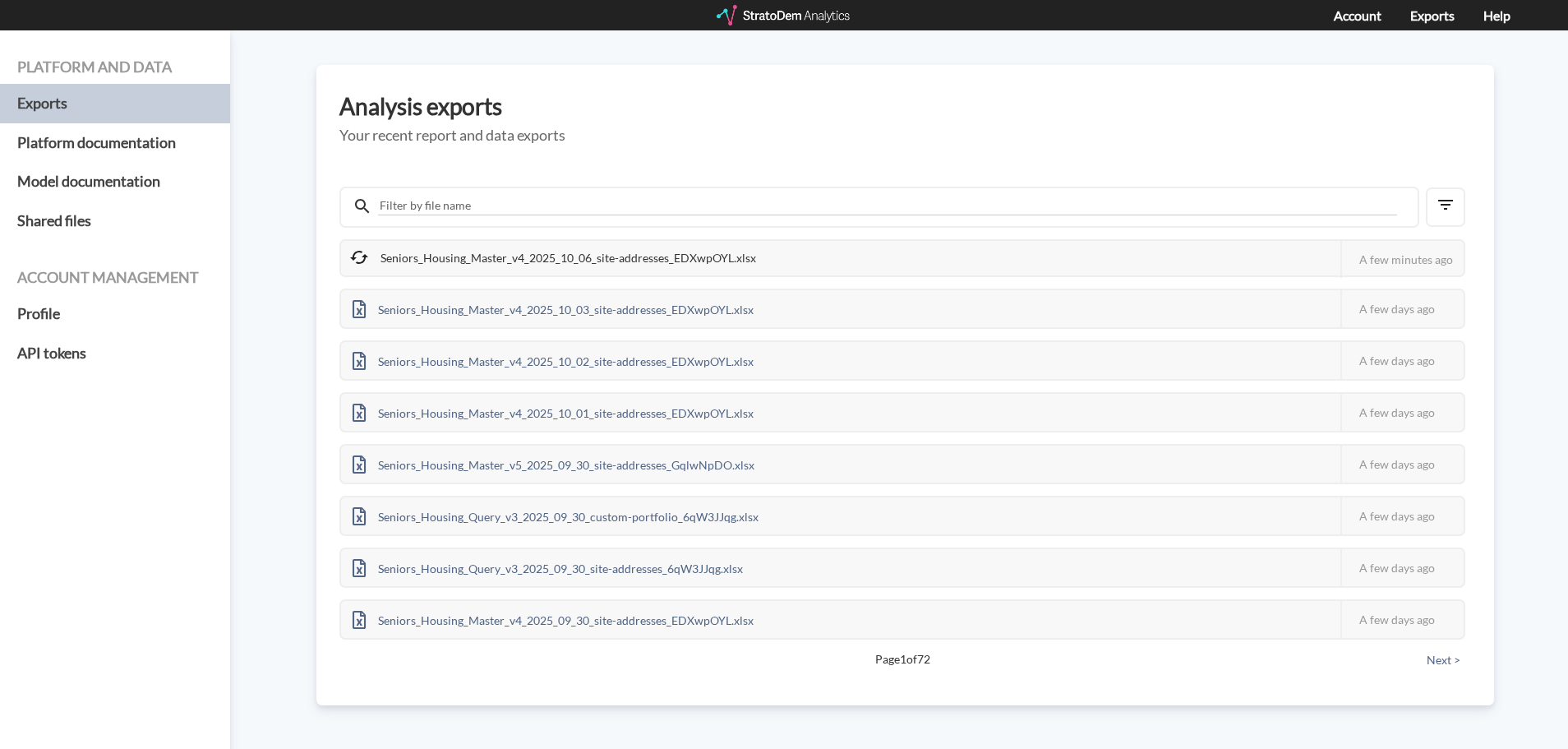
click at [476, 260] on div "Seniors_Housing_Master_v4_2025_10_06_site-addresses_EDXwpOYL.xlsx" at bounding box center [554, 257] width 427 height 34
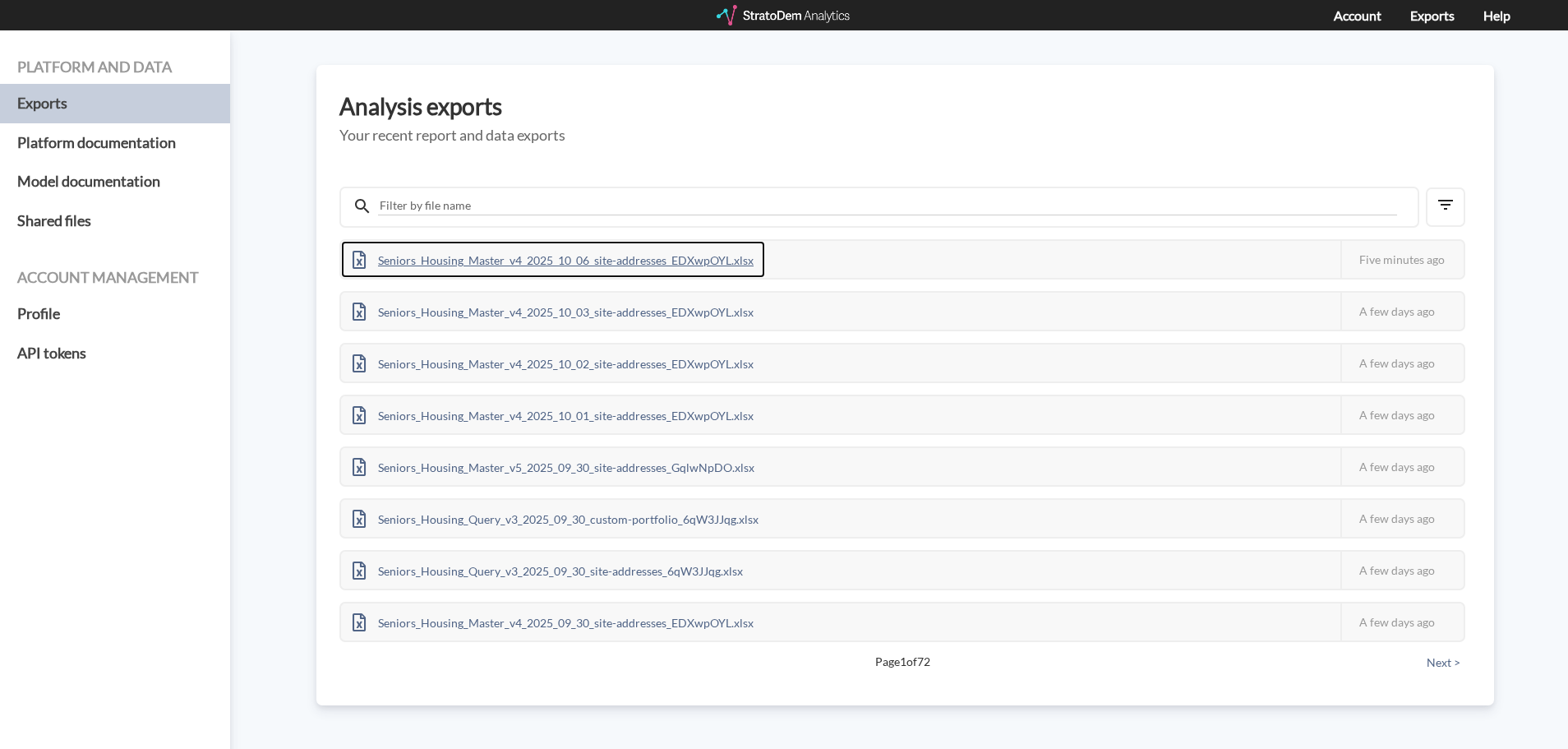
click at [554, 266] on div "Seniors_Housing_Master_v4_2025_10_06_site-addresses_EDXwpOYL.xlsx" at bounding box center [553, 259] width 424 height 37
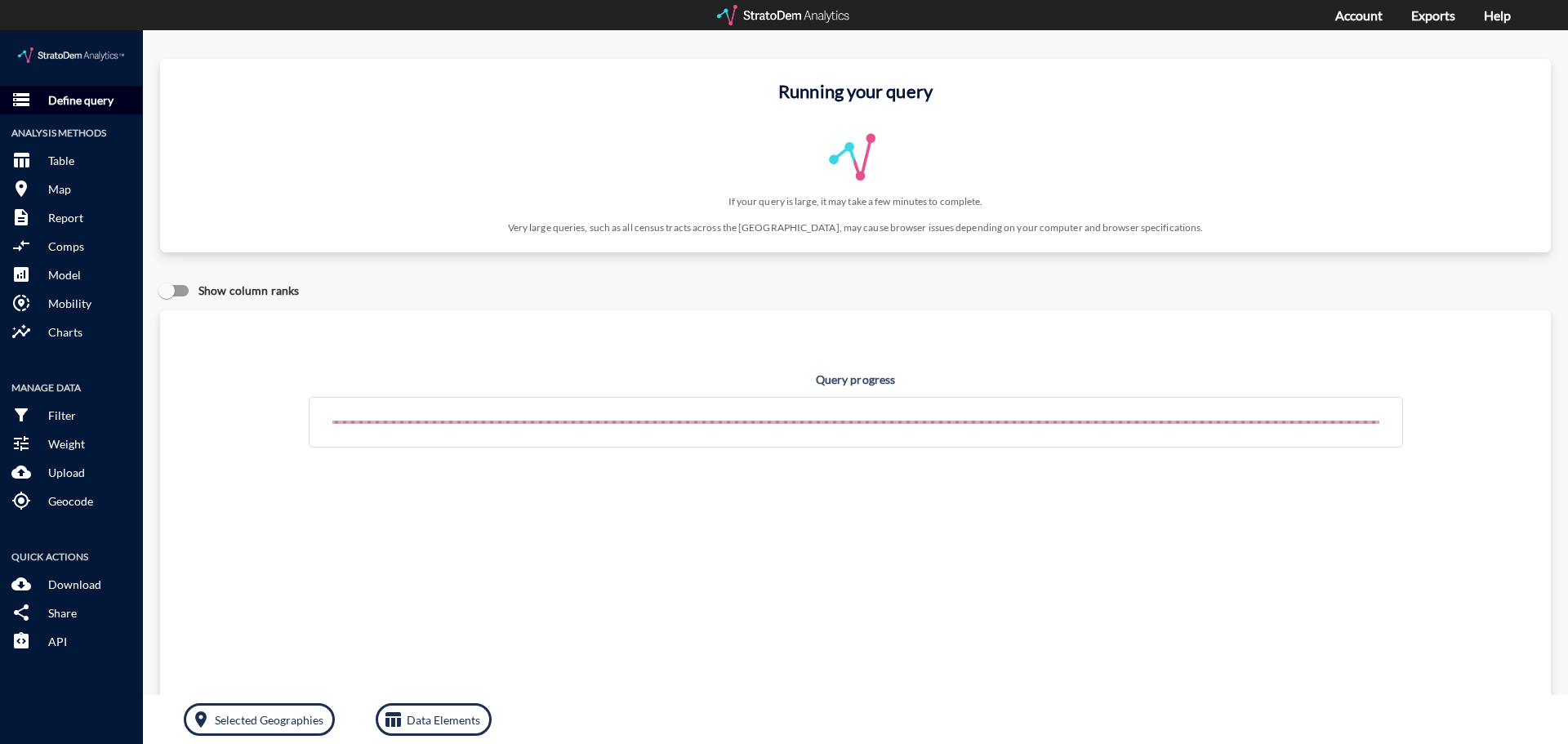
click p "Define query"
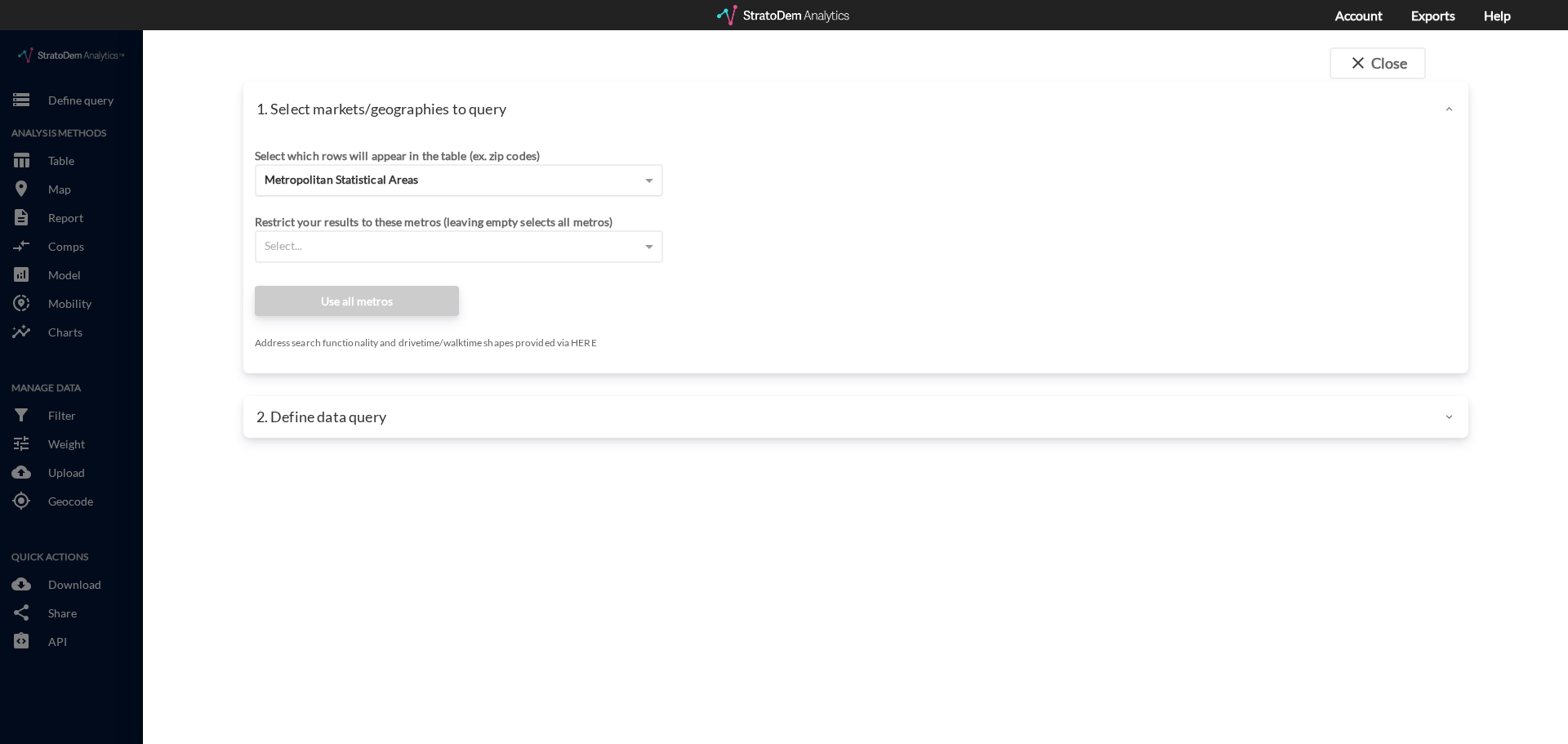
click div "Metropolitan Statistical Areas"
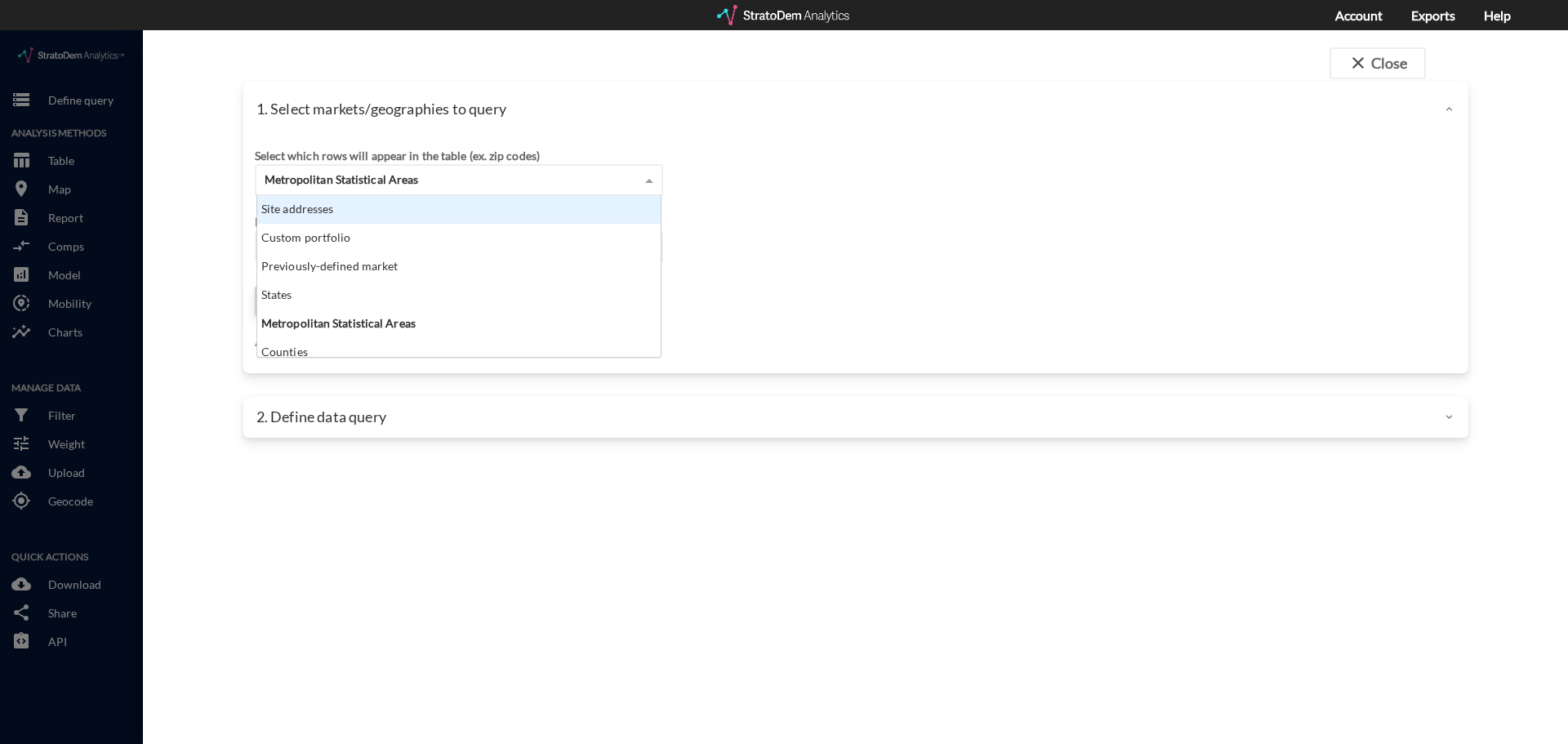
click div "Site addresses"
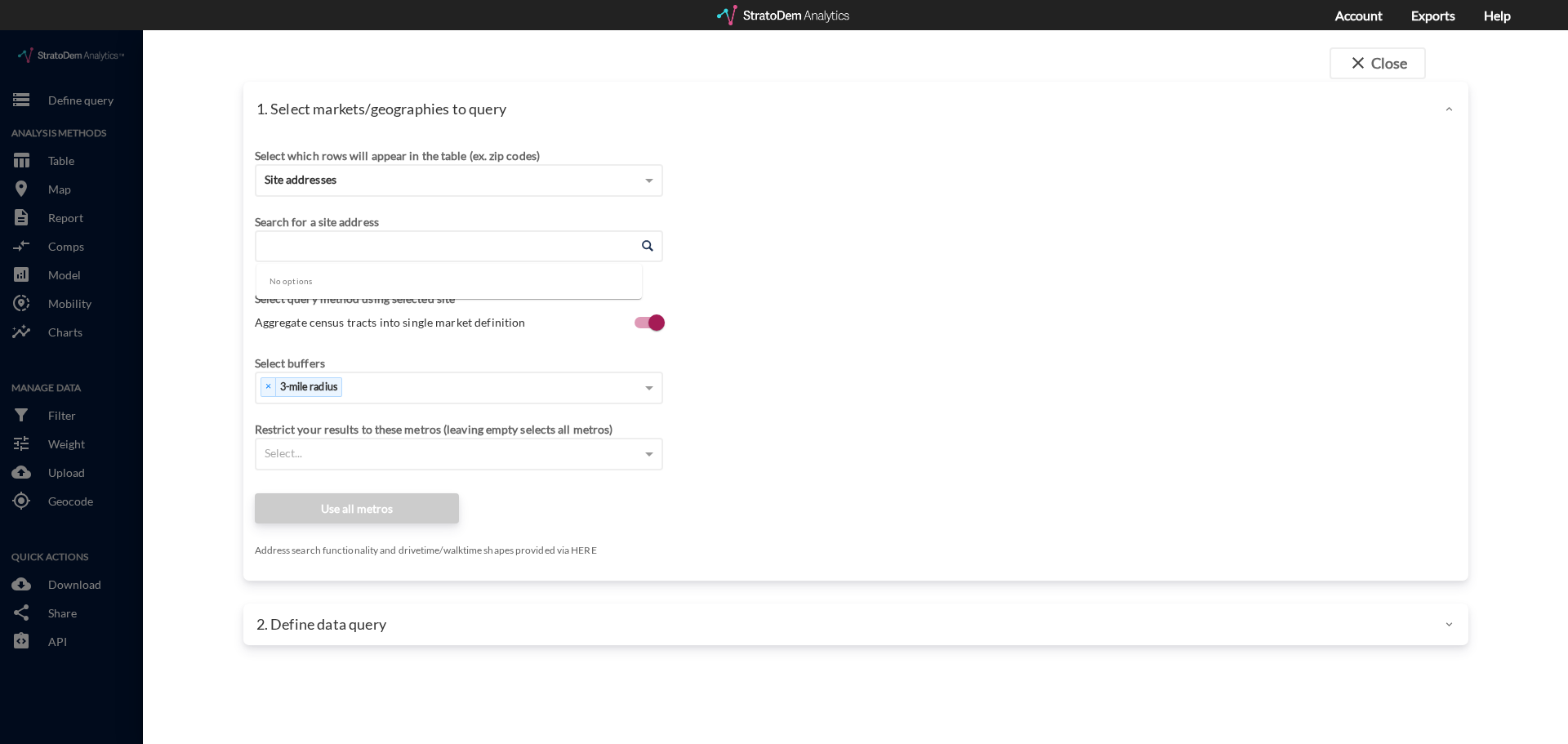
click input "Enter an address"
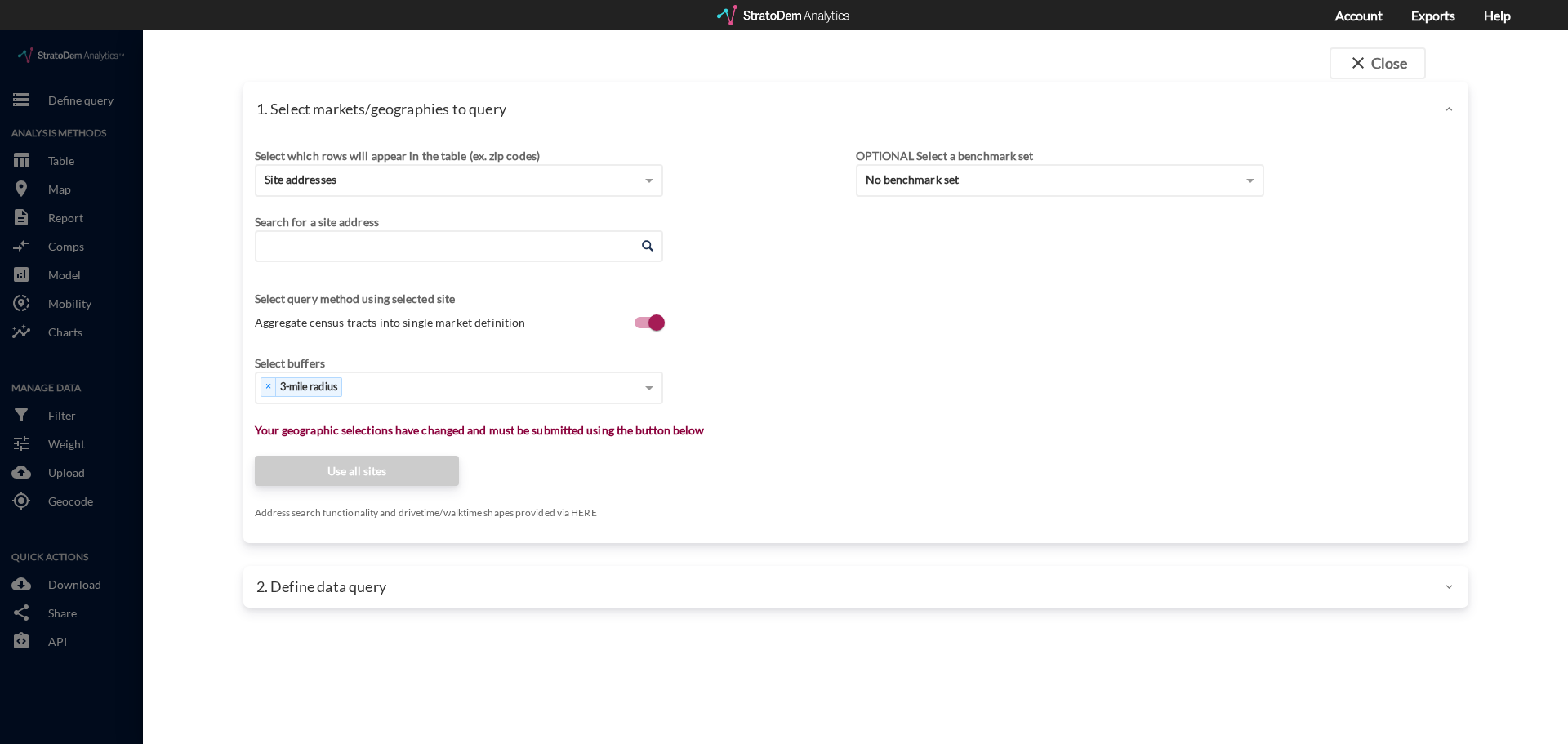
click input "Enter an address"
paste input "21536 Wolf Rd Mokena, IL 60448"
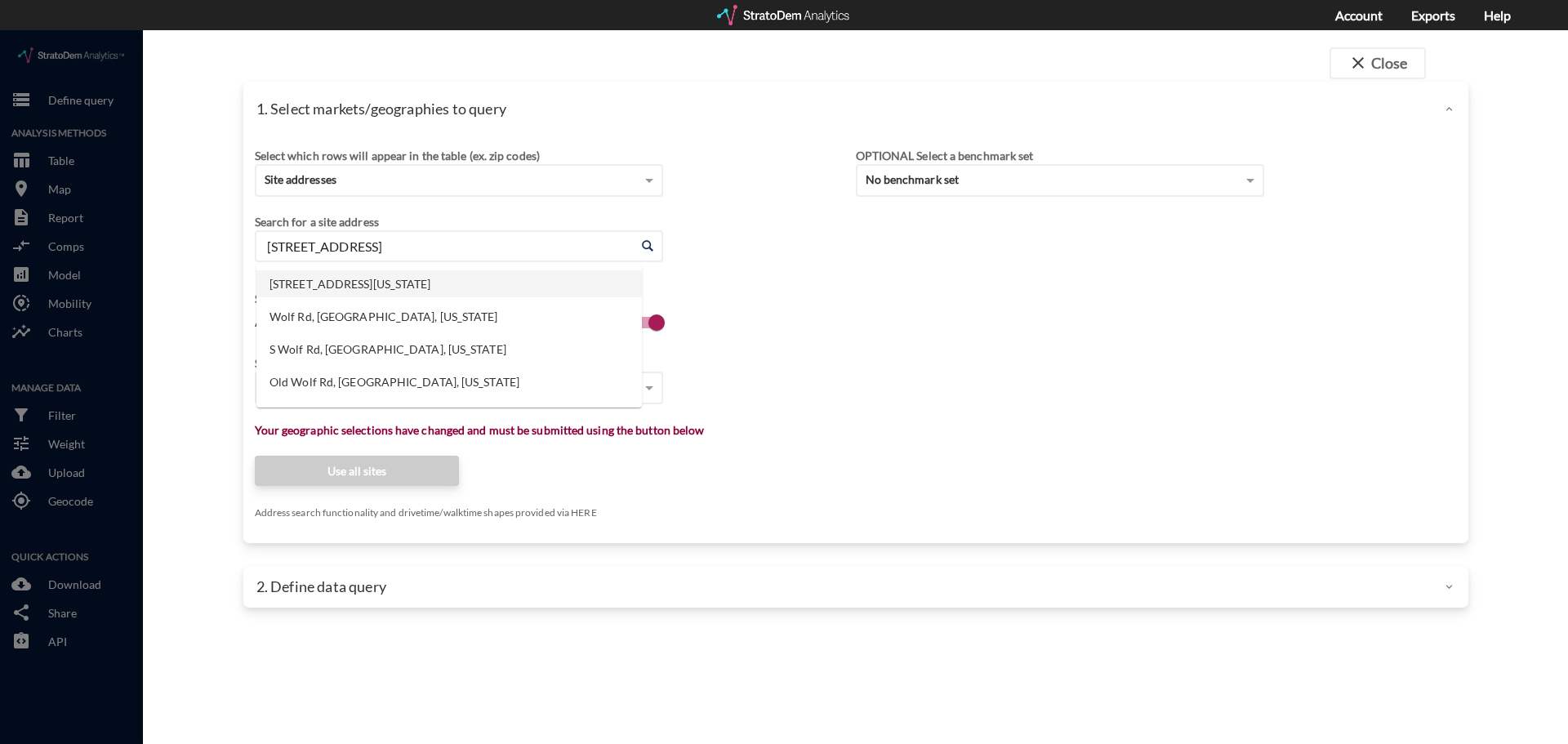
click li "21536 Wolf Rd, Mokena, Illinois"
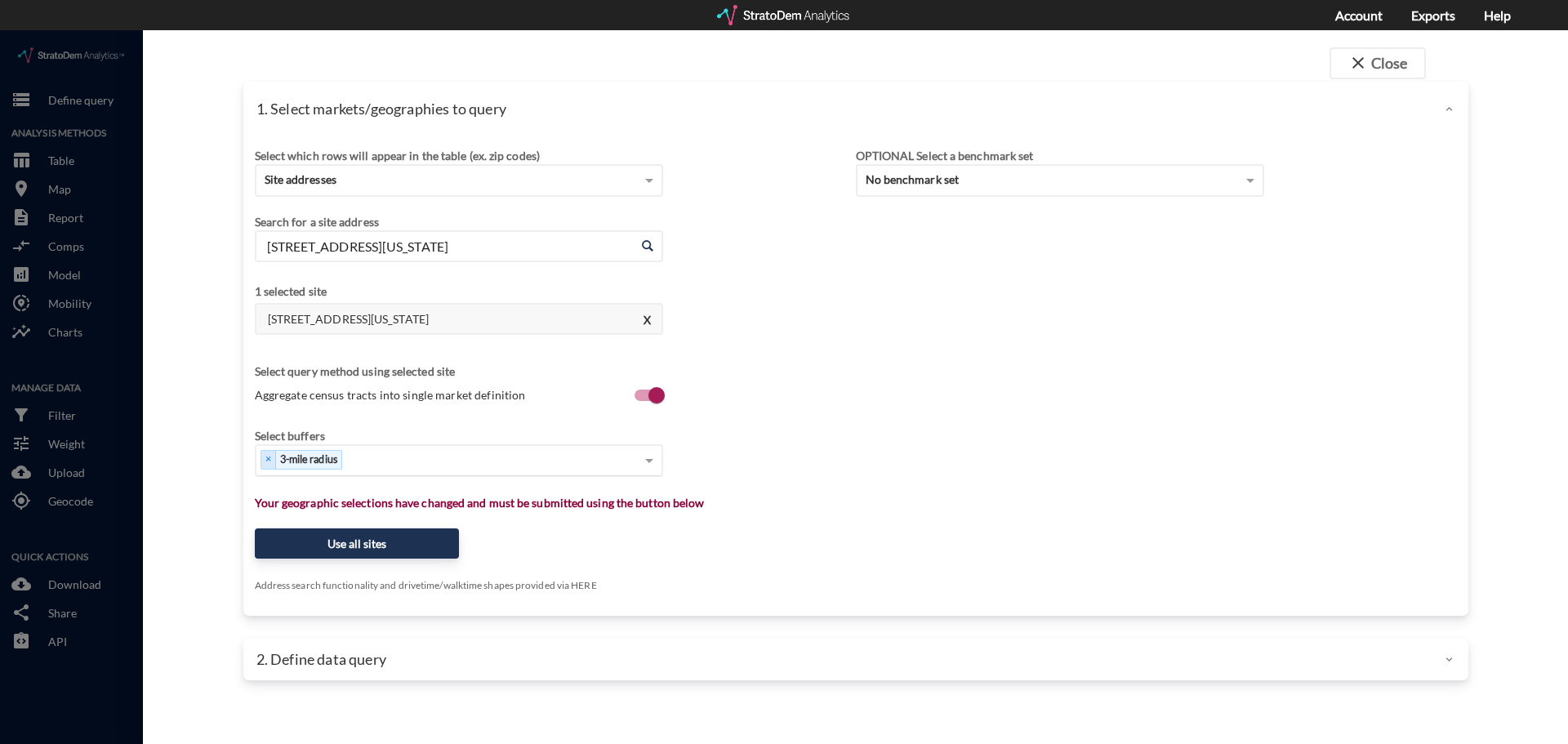
type input "21536 Wolf Rd, Mokena, Illinois"
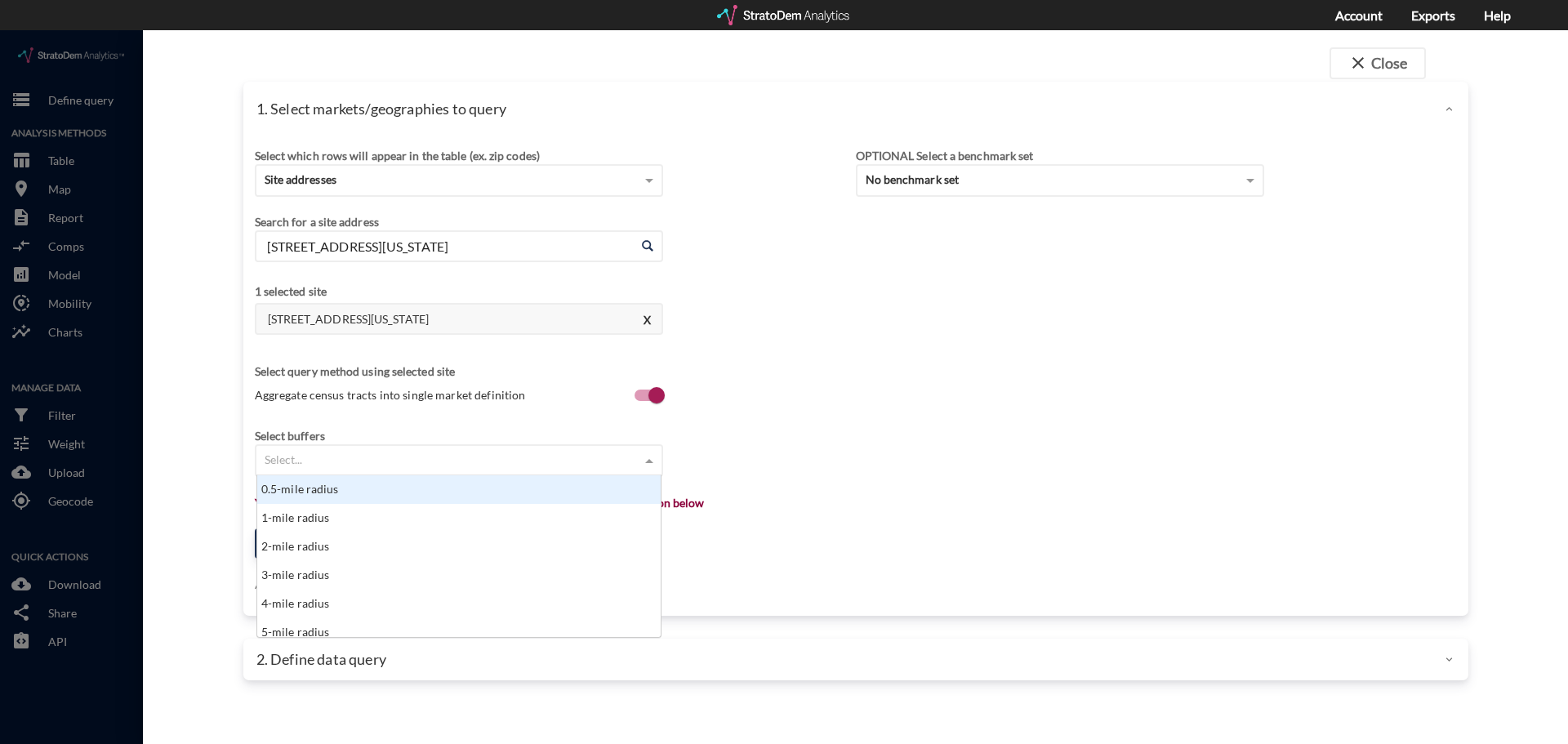
click span
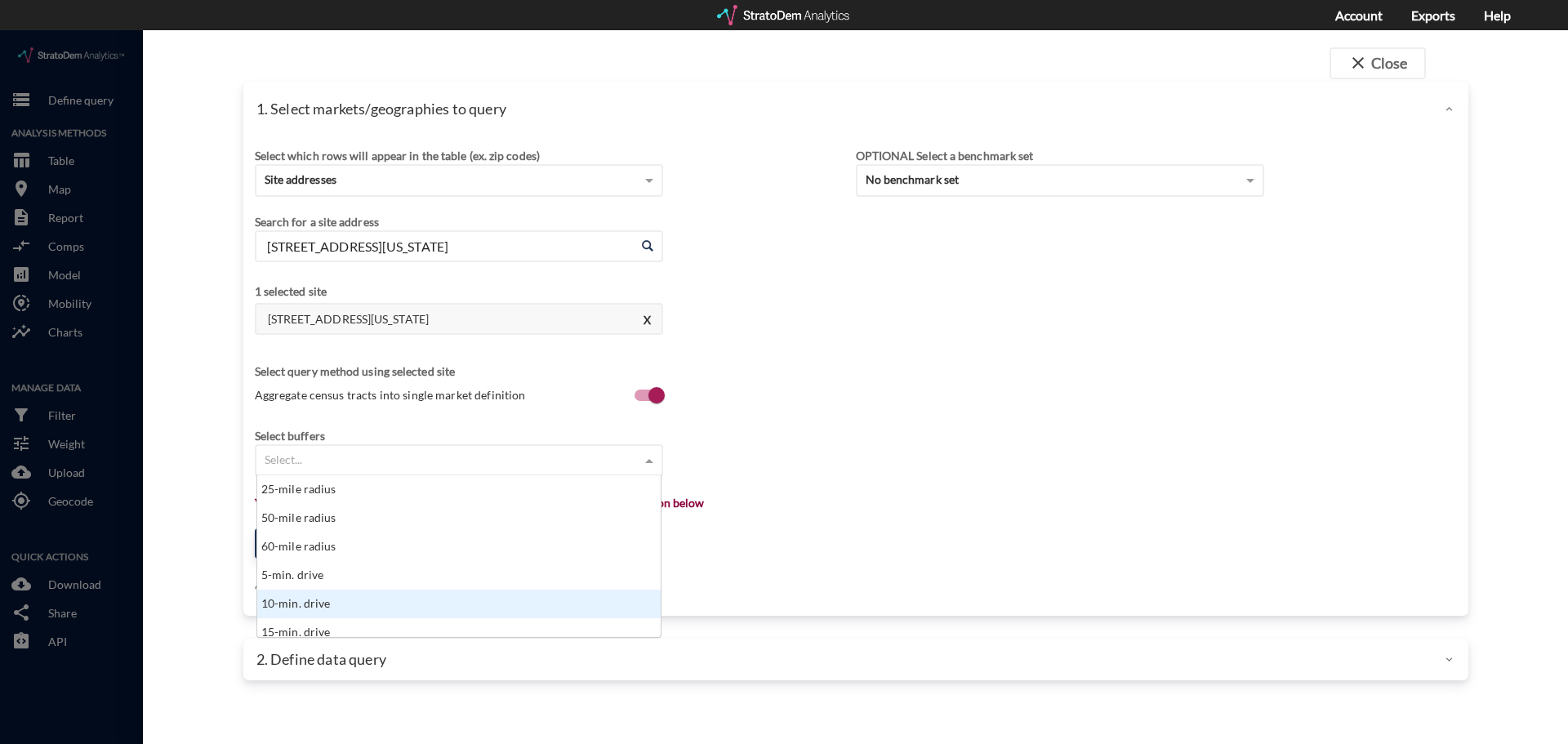
scroll to position [571, 0]
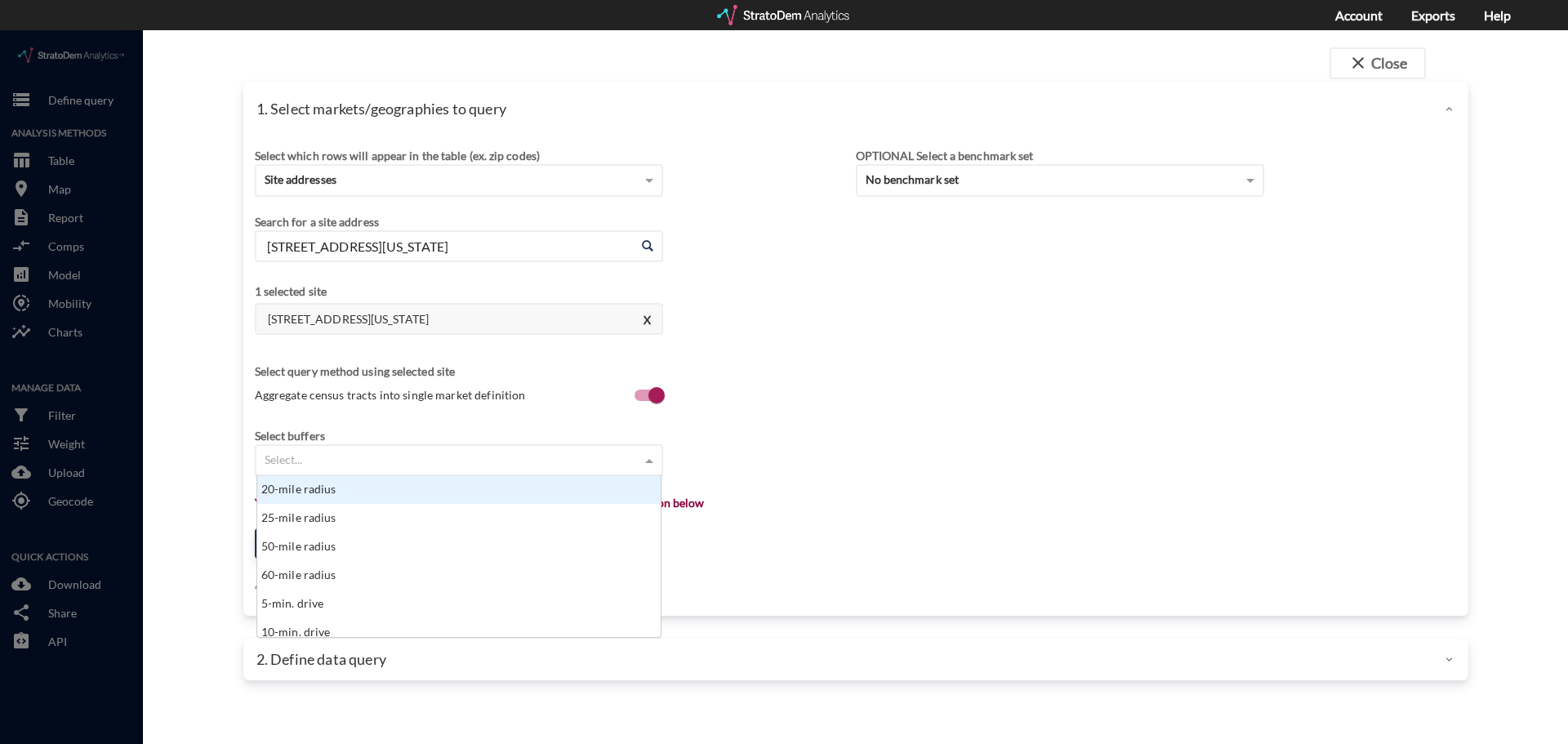
click div "20-mile radius"
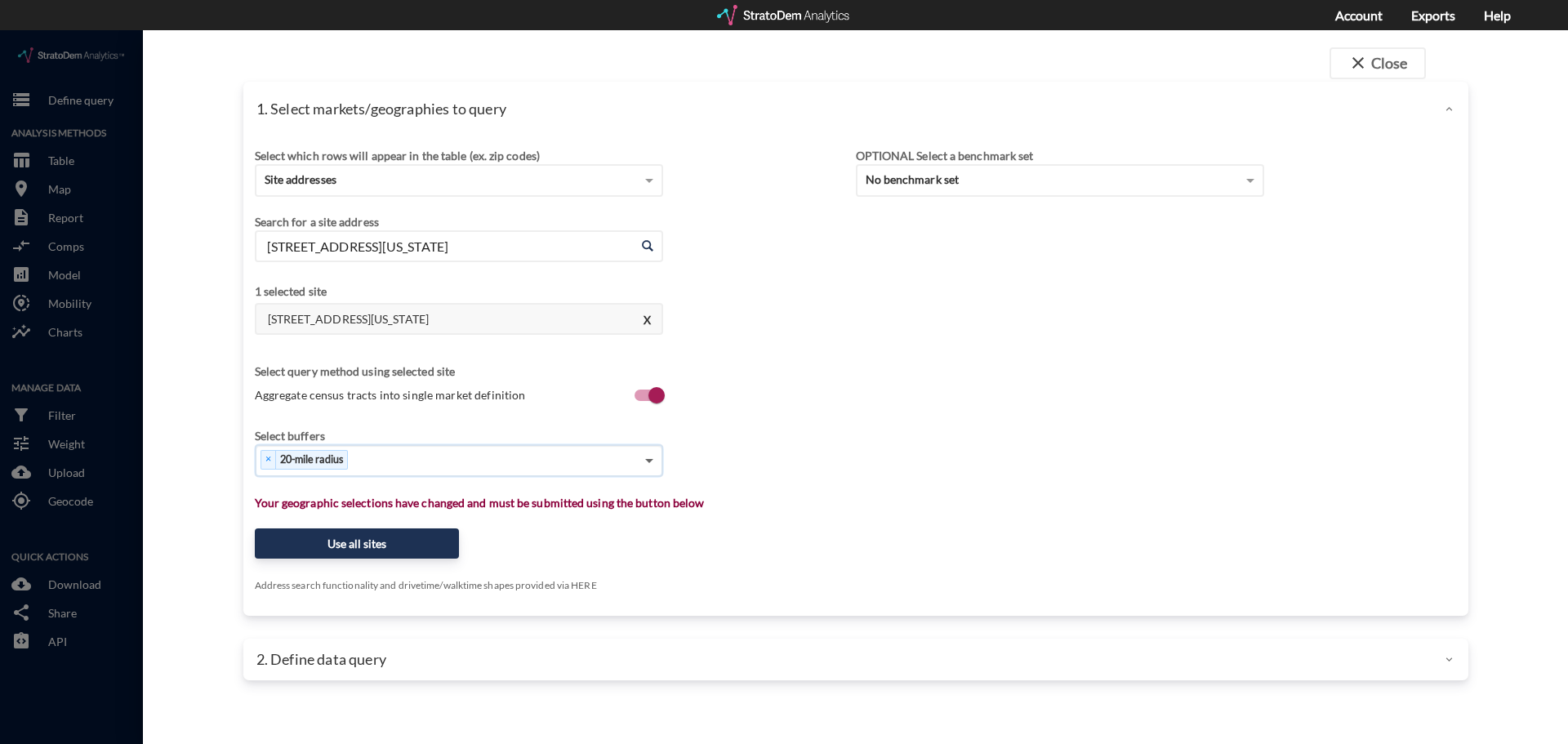
click span
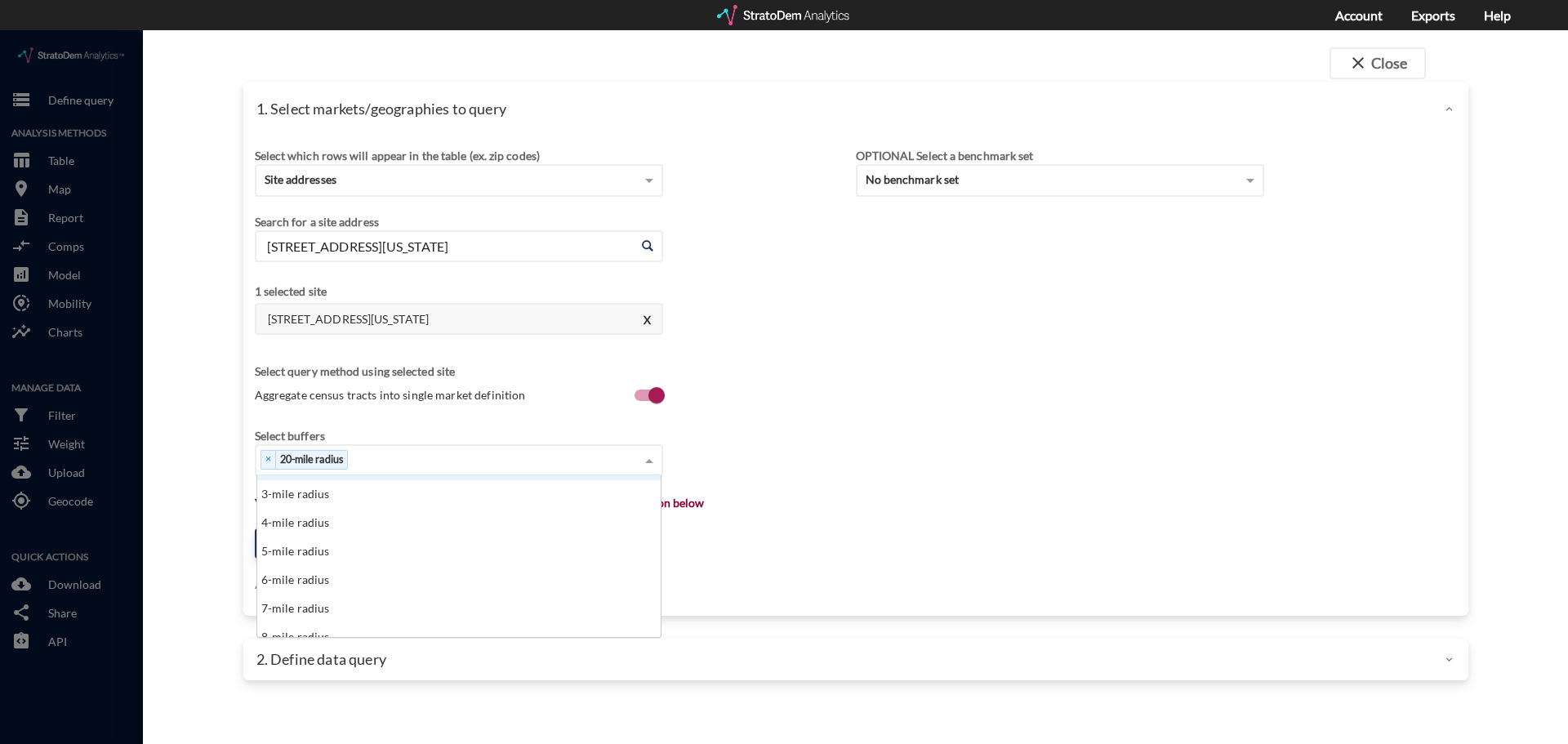
scroll to position [245, 0]
click div "13-mile radius"
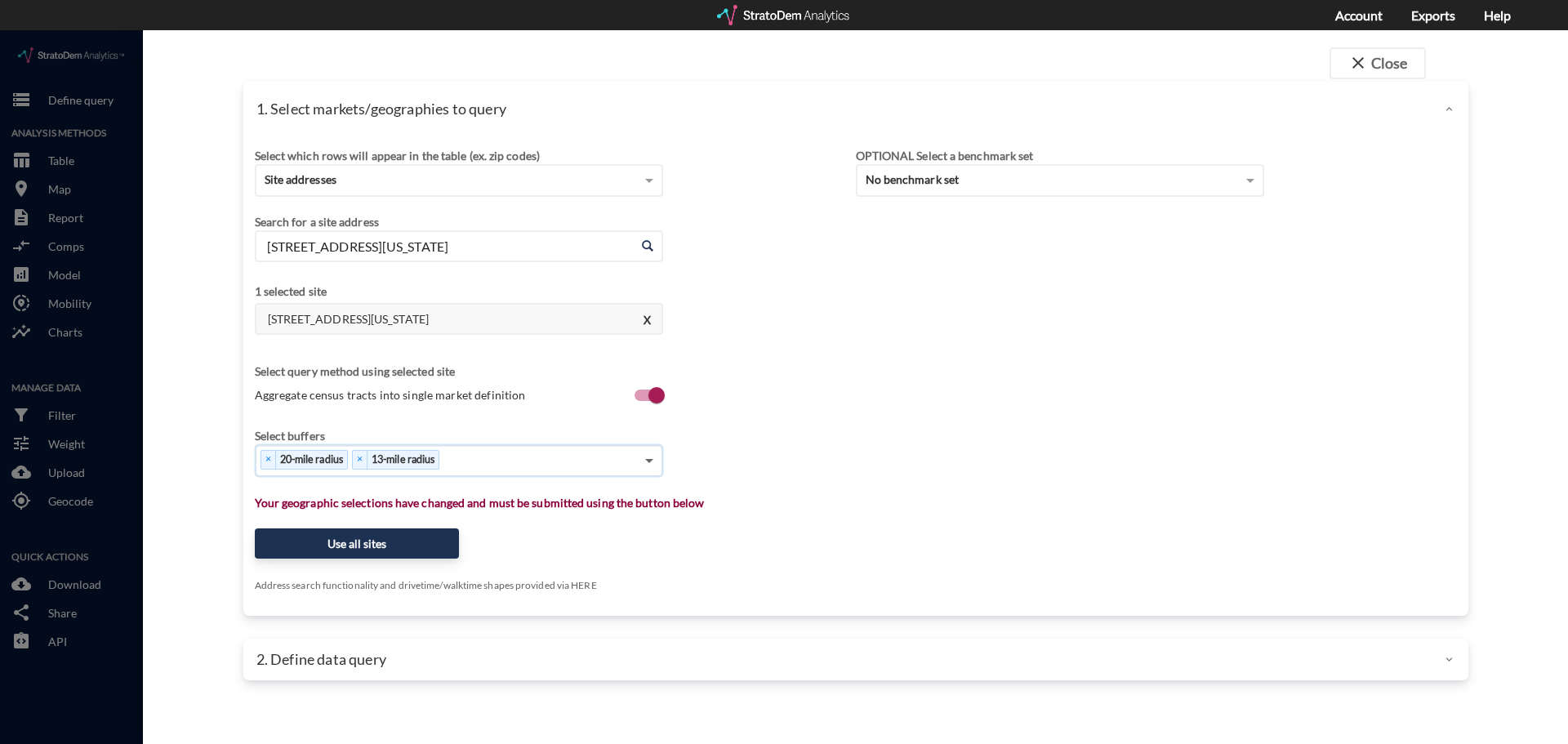
click span
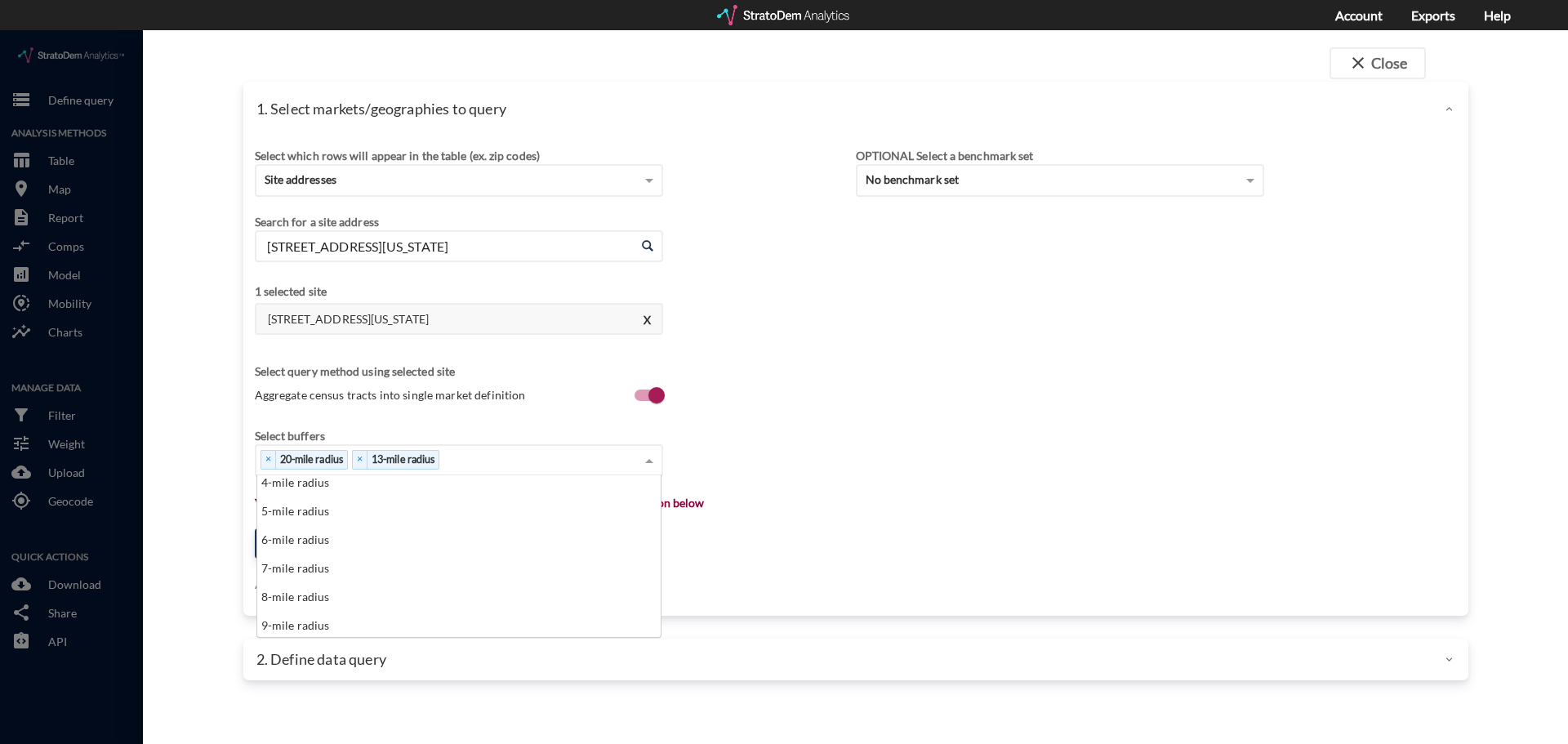
scroll to position [164, 0]
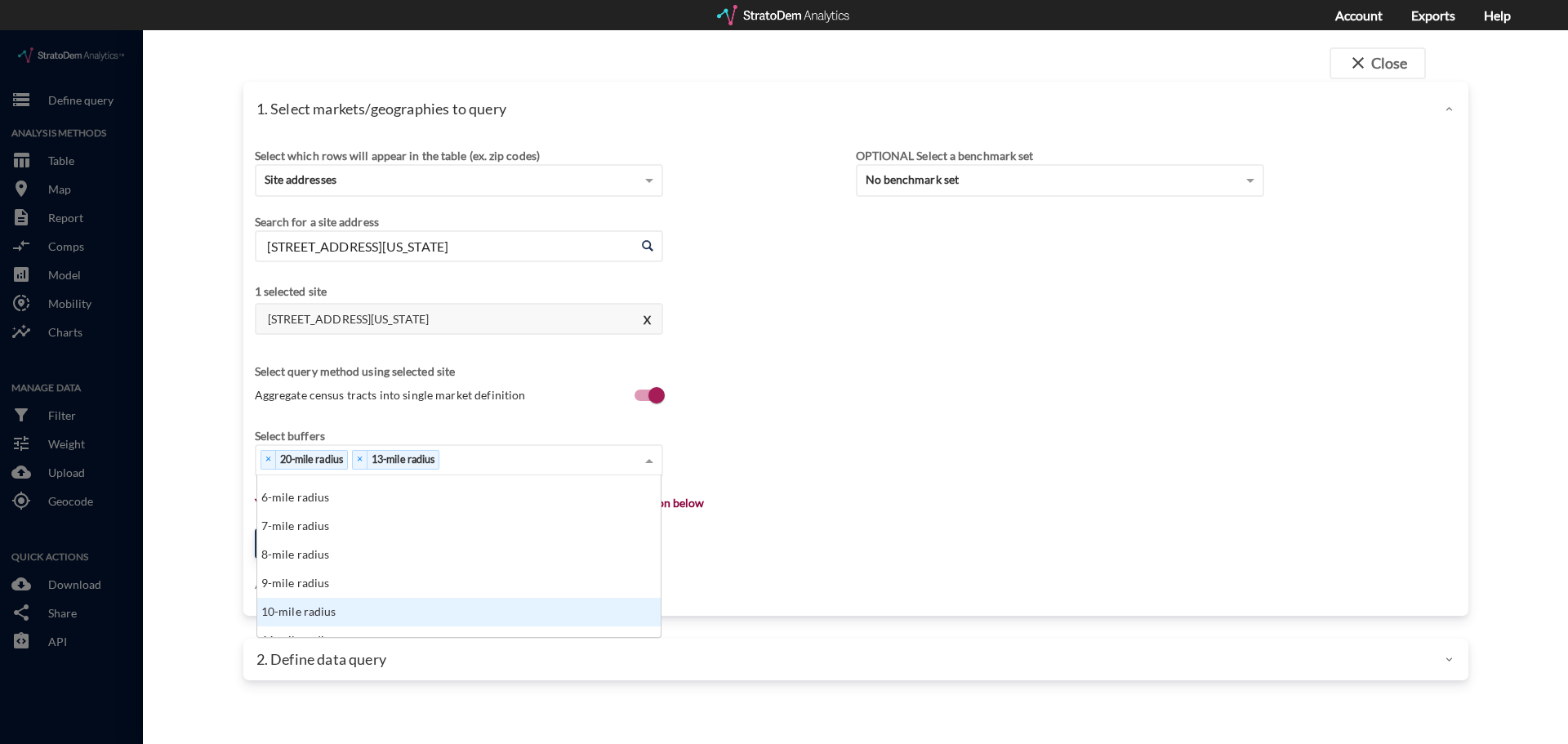
click div "10-mile radius"
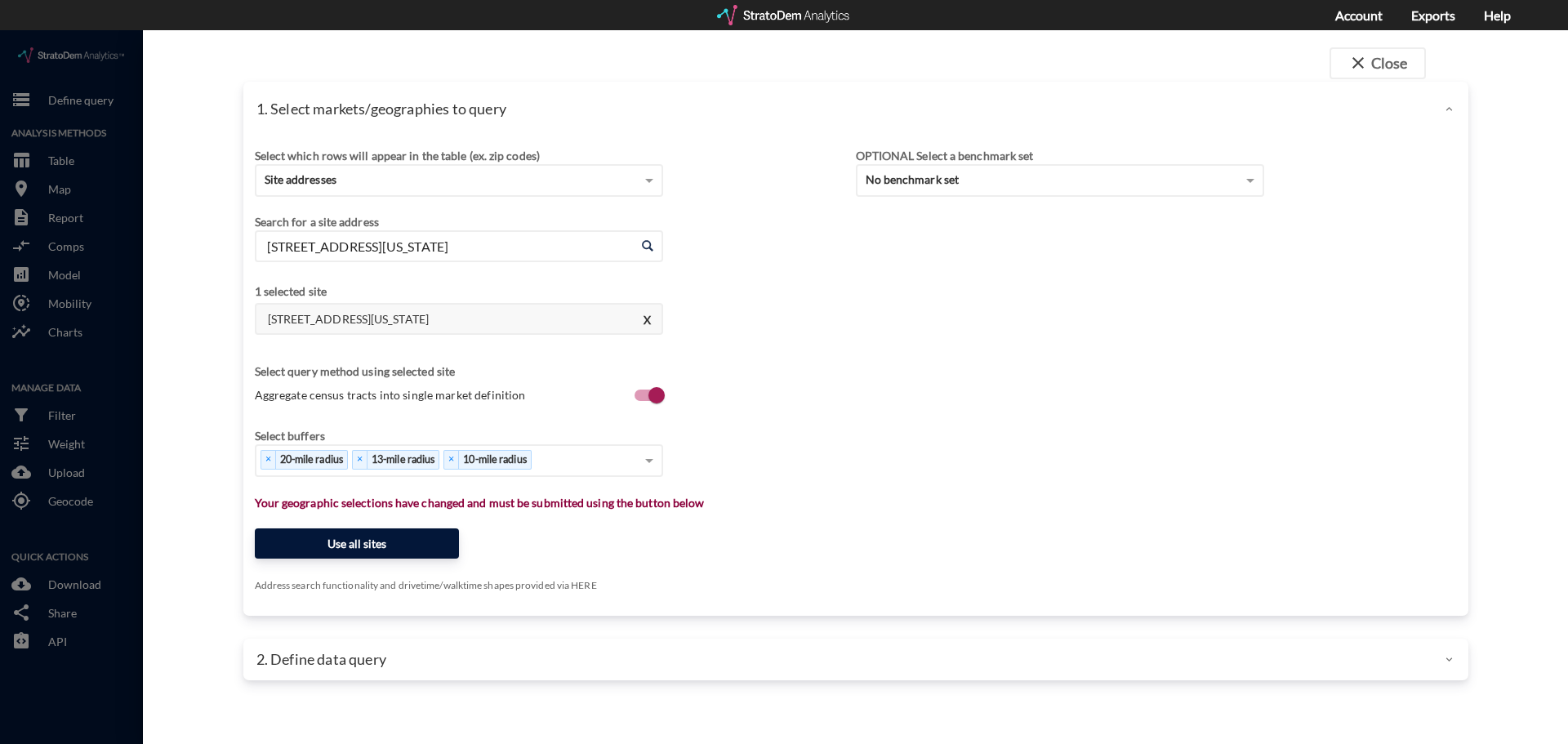
click button "Use all sites"
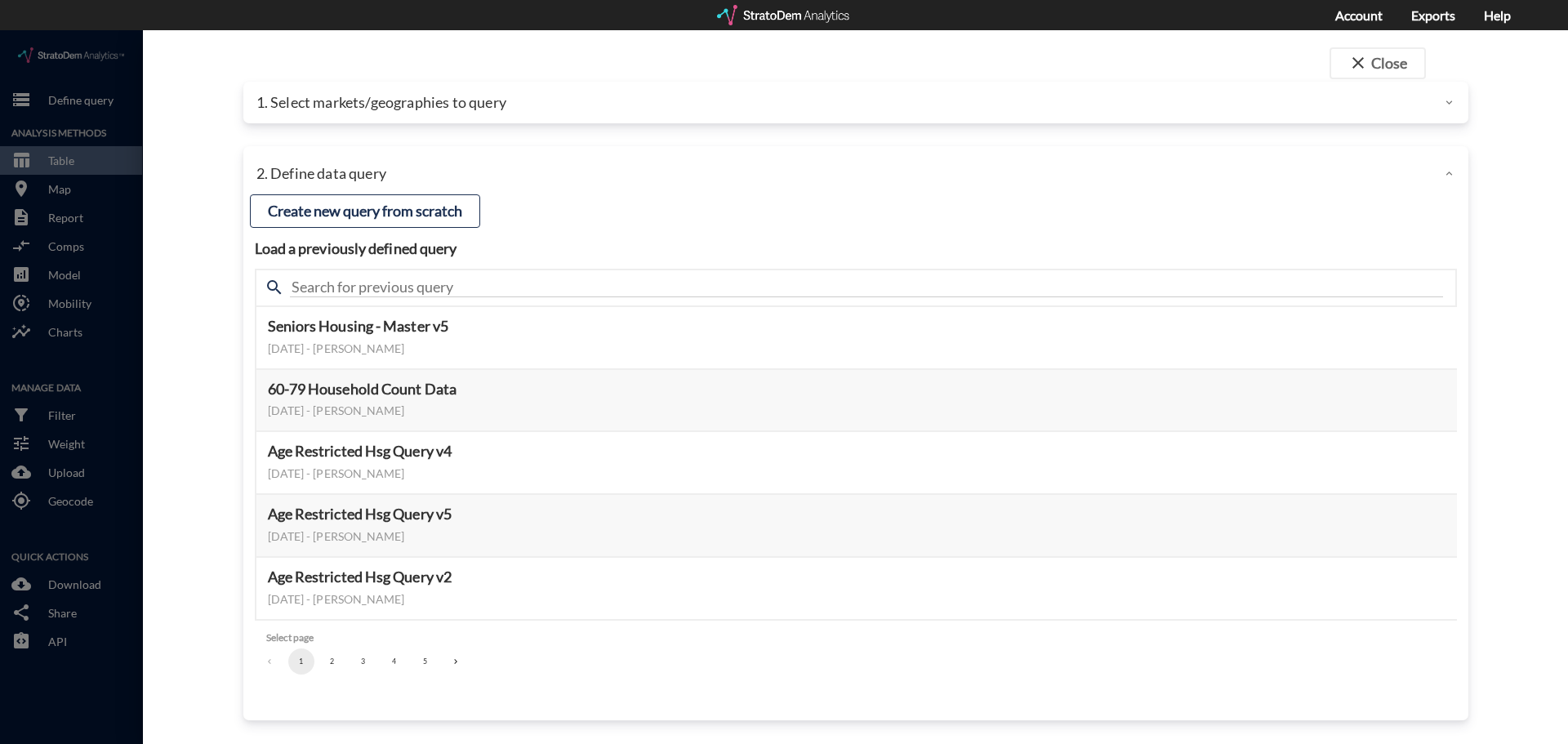
click button "3"
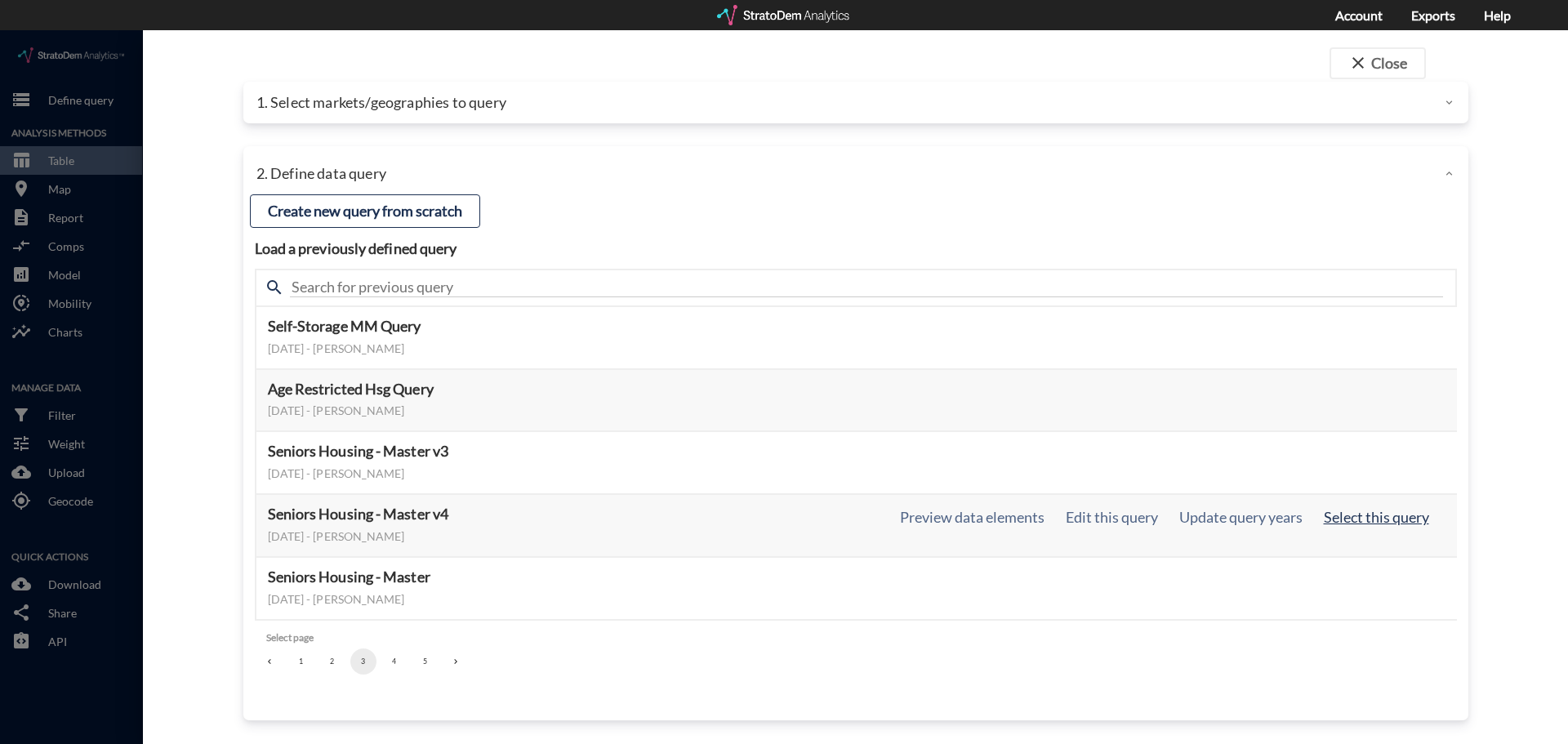
click button "Select this query"
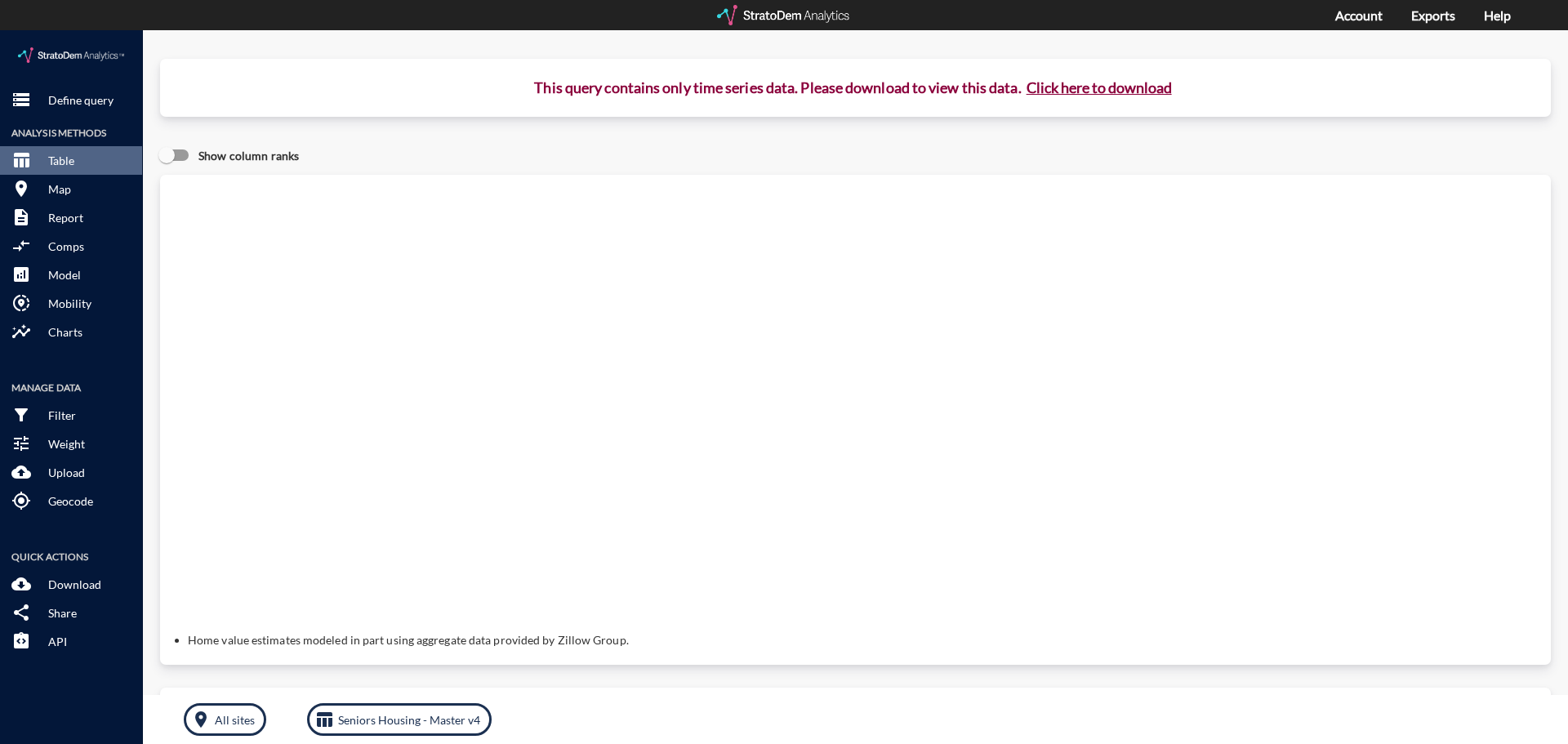
click button "Click here to download"
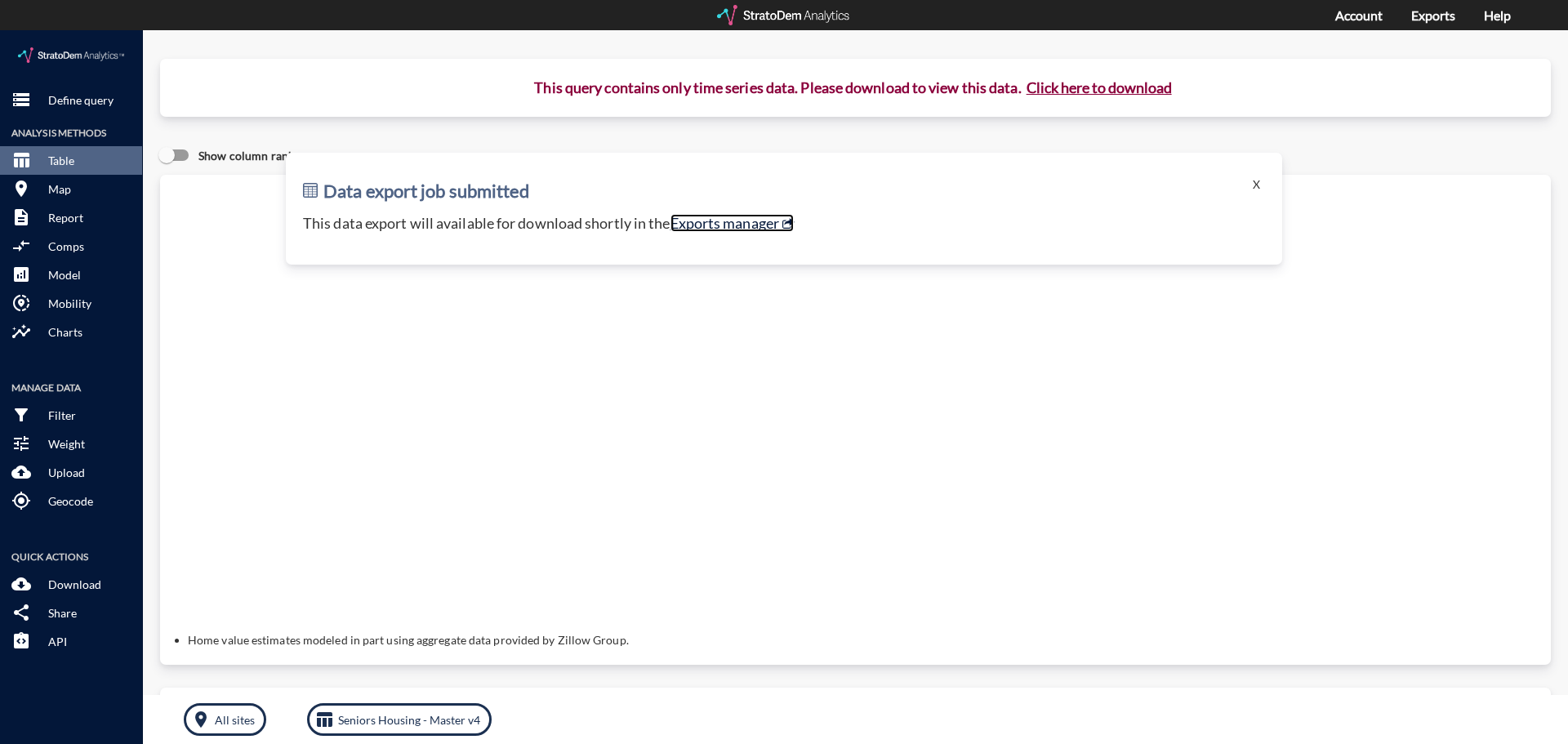
click link "Exports manager"
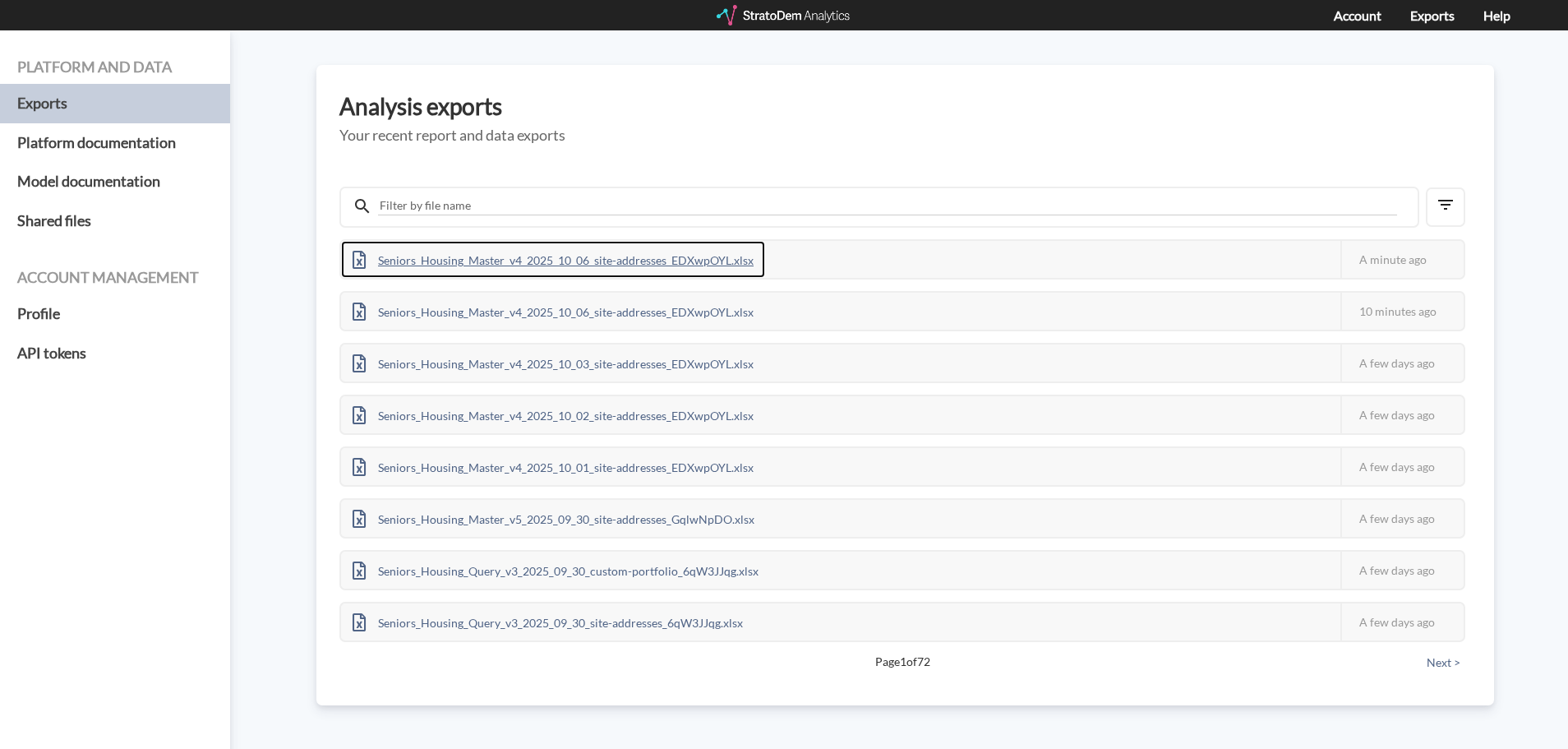
click at [654, 255] on div "Seniors_Housing_Master_v4_2025_10_06_site-addresses_EDXwpOYL.xlsx" at bounding box center [553, 259] width 424 height 37
